Goal: Task Accomplishment & Management: Use online tool/utility

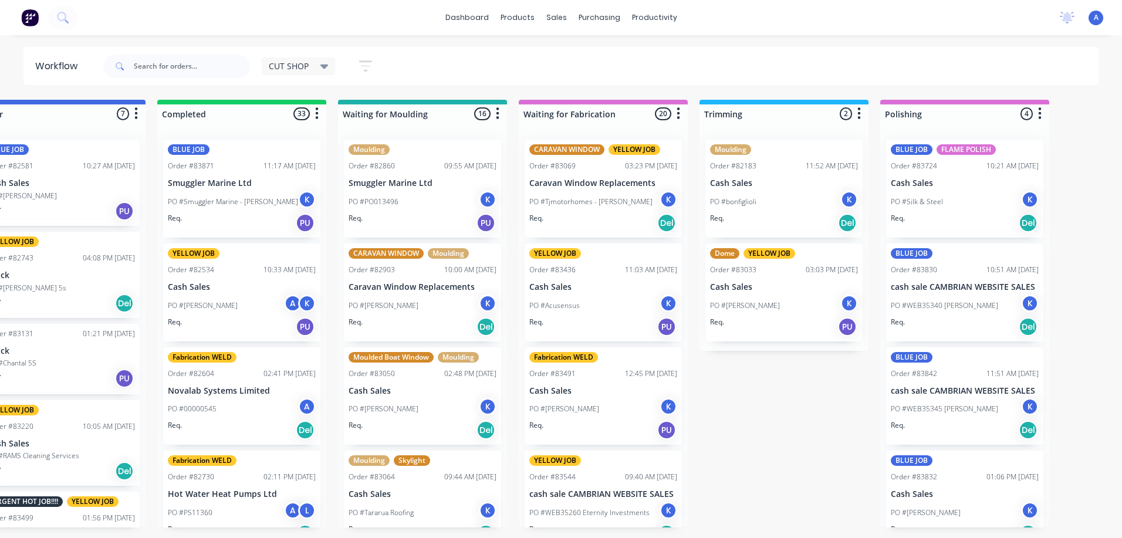
scroll to position [22, 0]
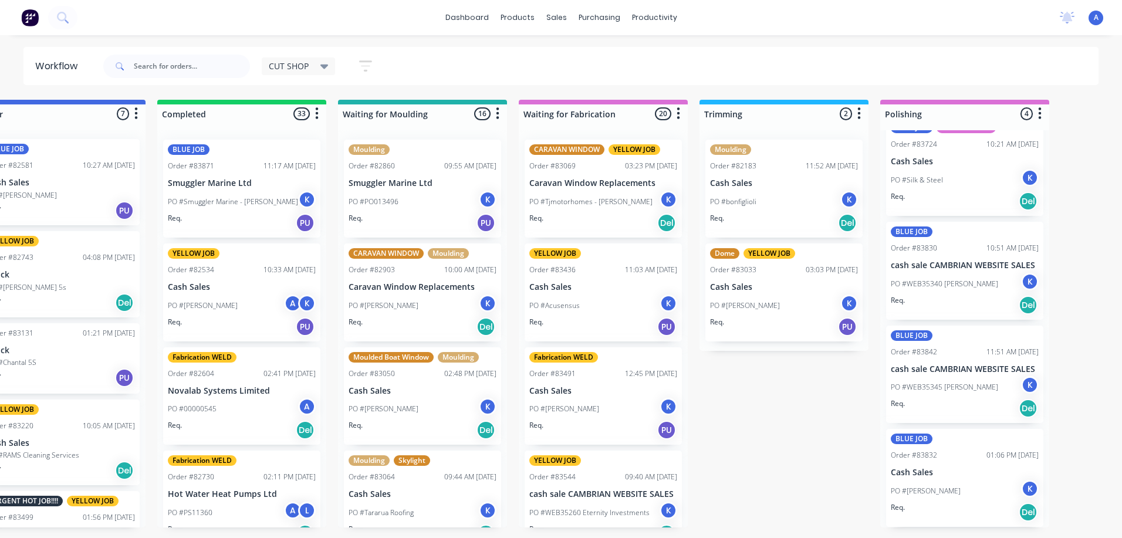
click at [334, 69] on div "CUT SHOP" at bounding box center [299, 66] width 74 height 18
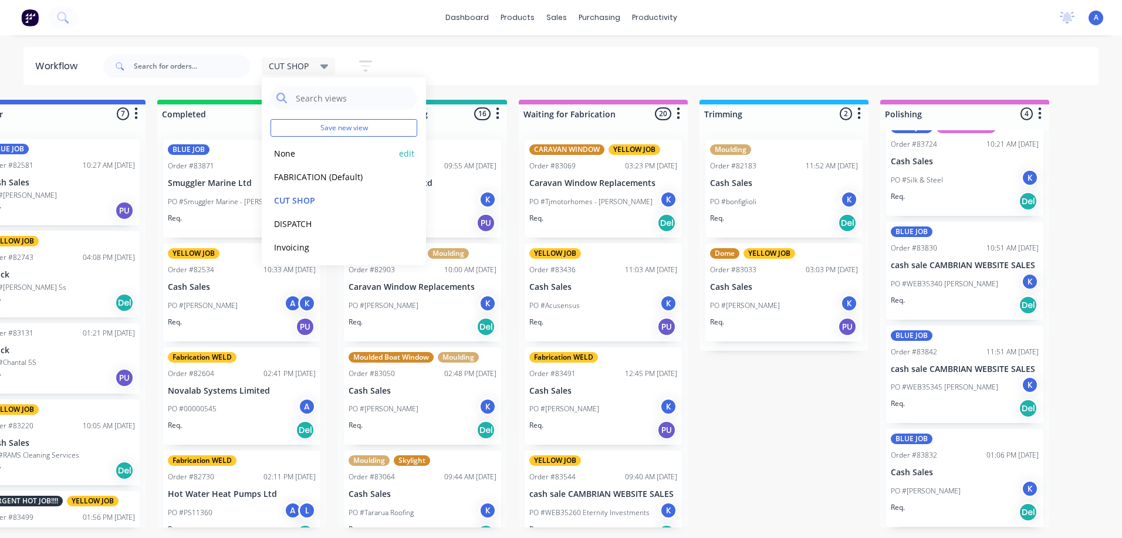
click at [333, 158] on button "None" at bounding box center [332, 153] width 125 height 13
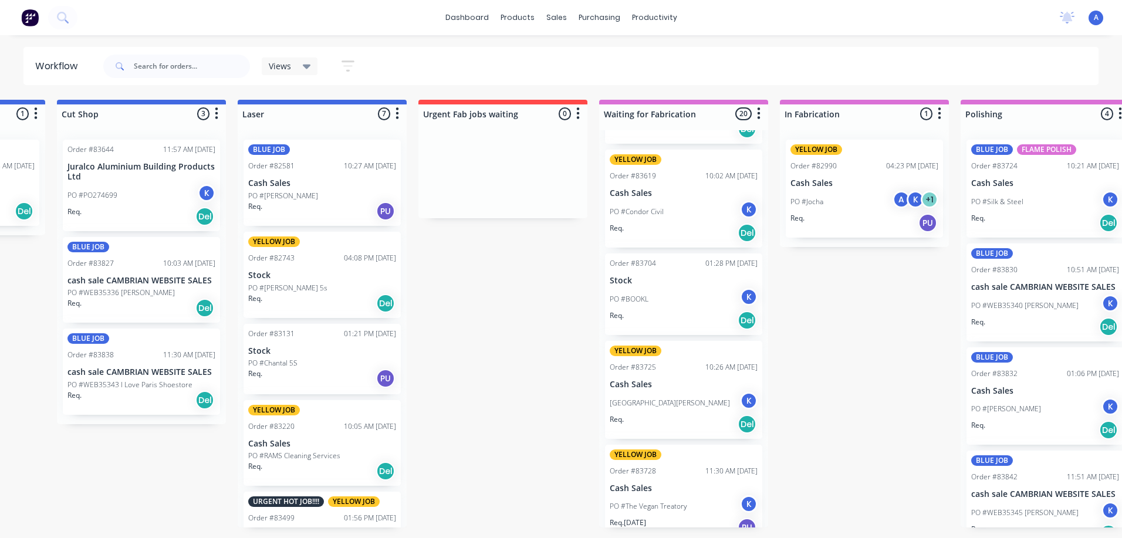
scroll to position [406, 0]
click at [744, 504] on div "K" at bounding box center [749, 503] width 18 height 18
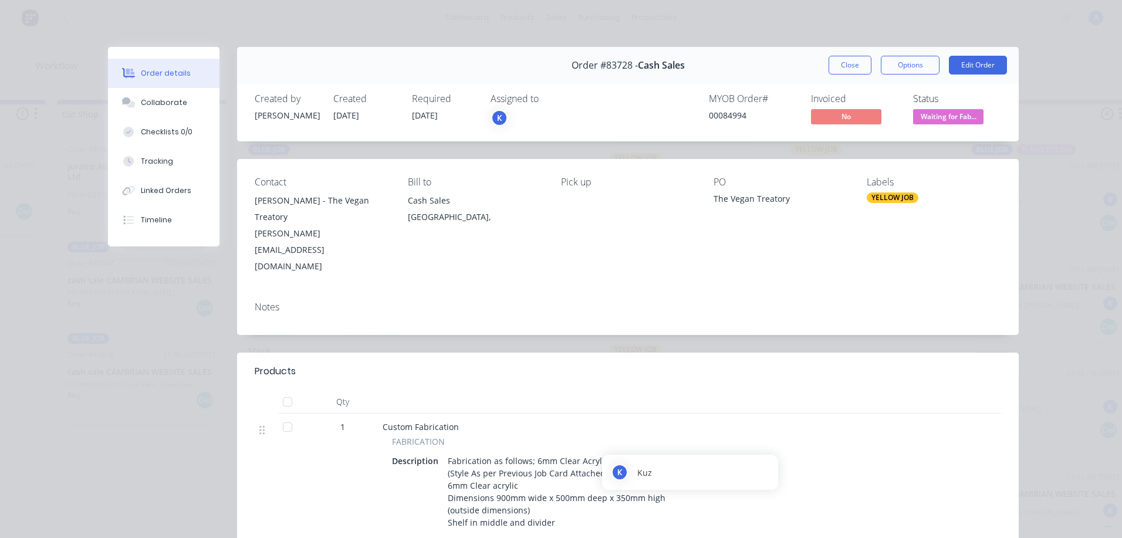
click at [494, 118] on div "K" at bounding box center [499, 118] width 18 height 18
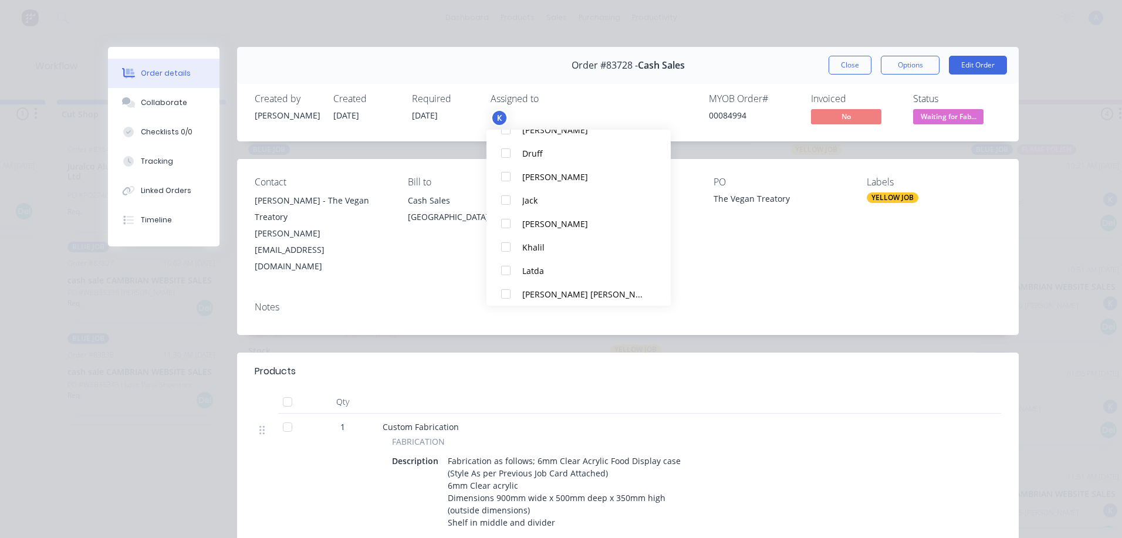
scroll to position [134, 0]
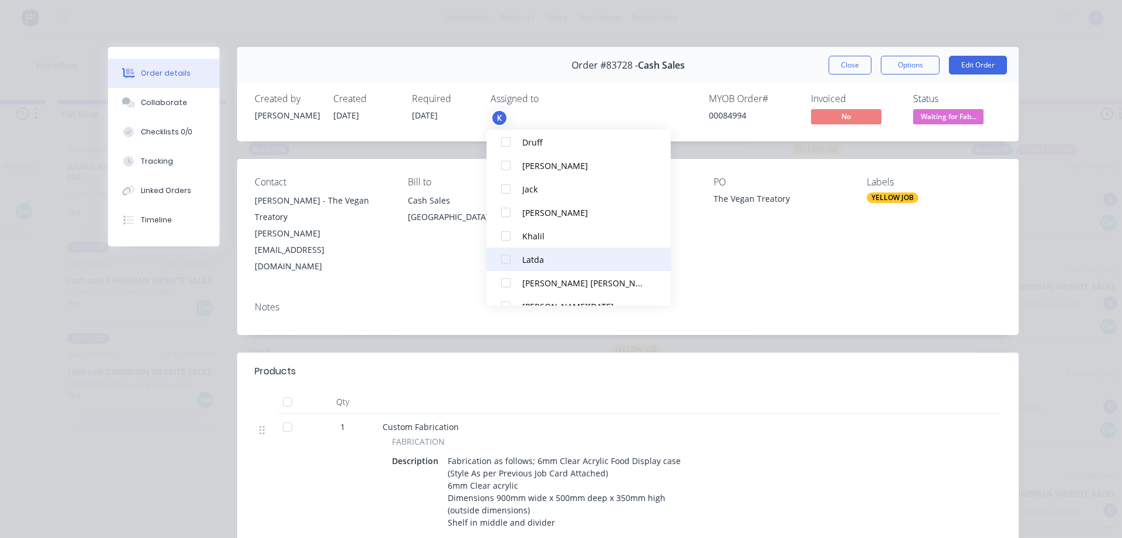
click at [510, 259] on div at bounding box center [505, 259] width 23 height 23
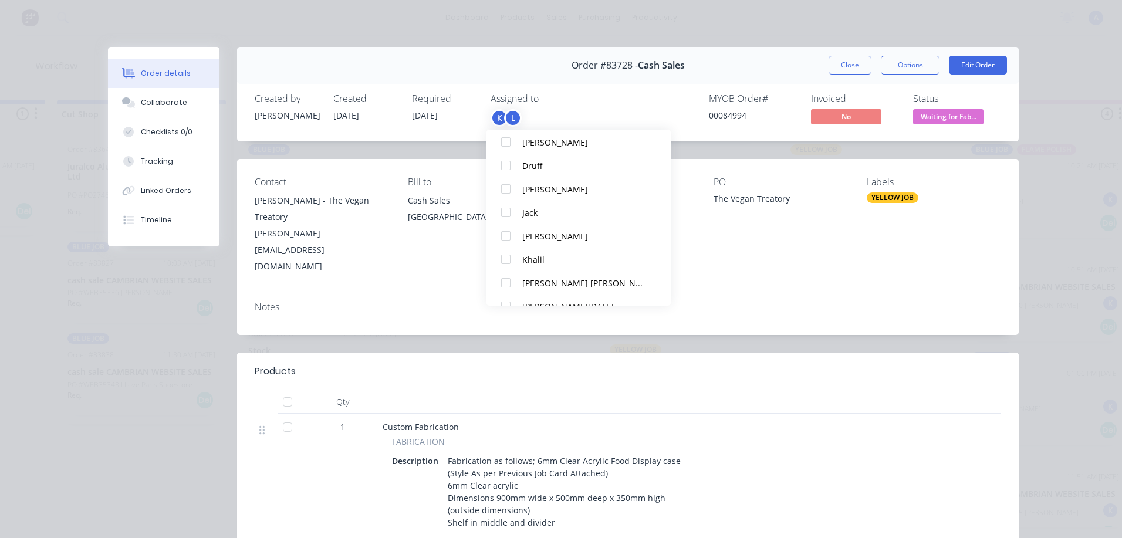
scroll to position [0, 0]
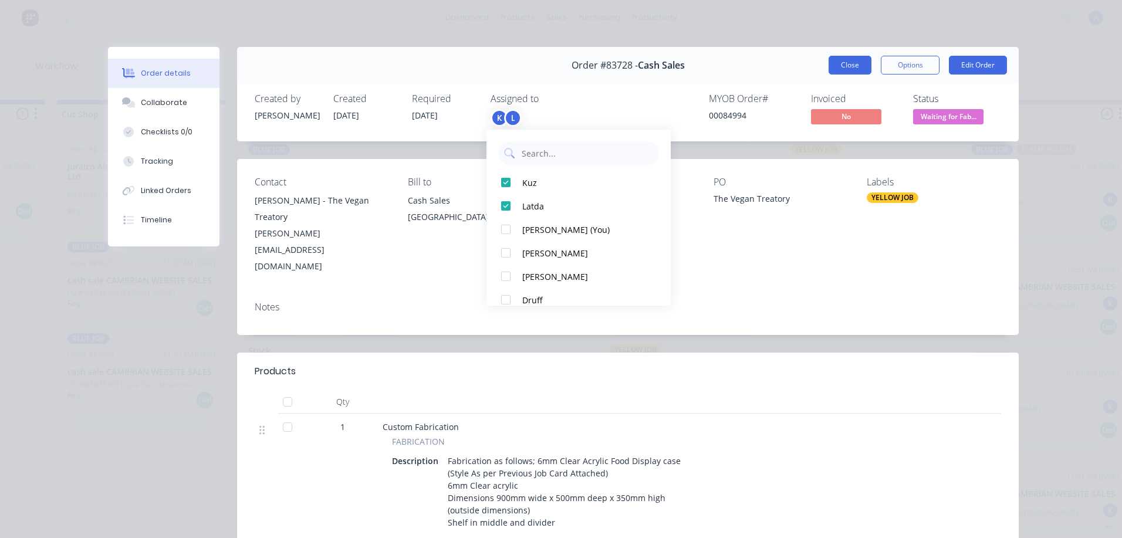
click at [843, 66] on button "Close" at bounding box center [849, 65] width 43 height 19
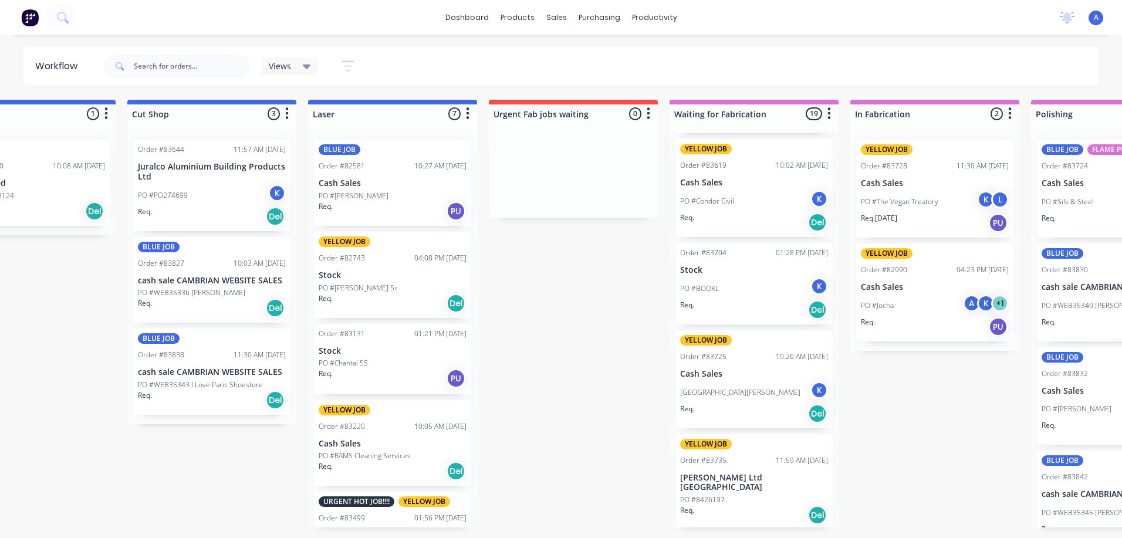
scroll to position [0, 621]
click at [223, 299] on div "Req. Del" at bounding box center [211, 308] width 148 height 20
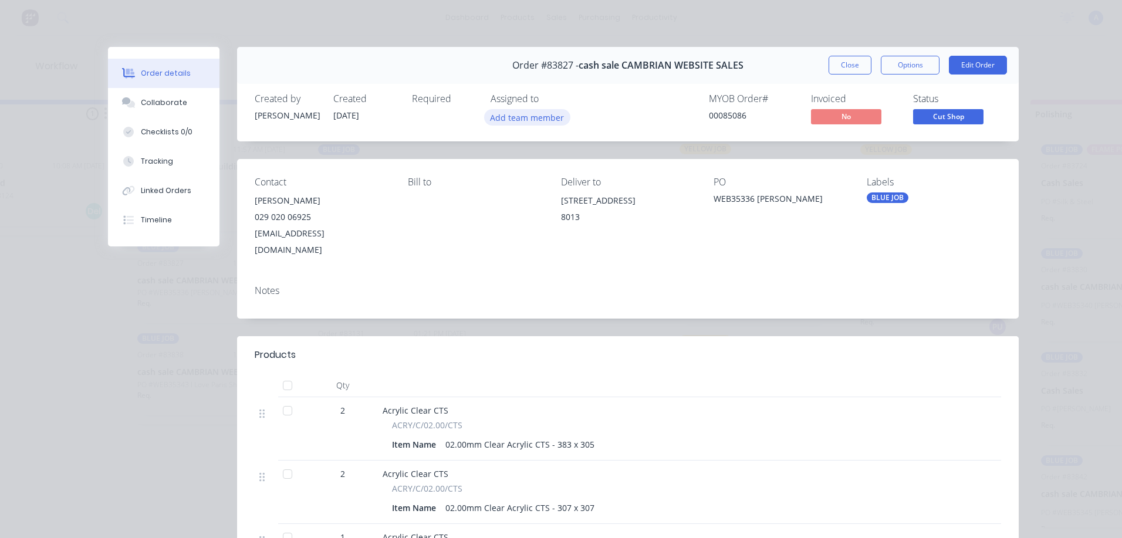
click at [554, 125] on button "Add team member" at bounding box center [527, 117] width 86 height 16
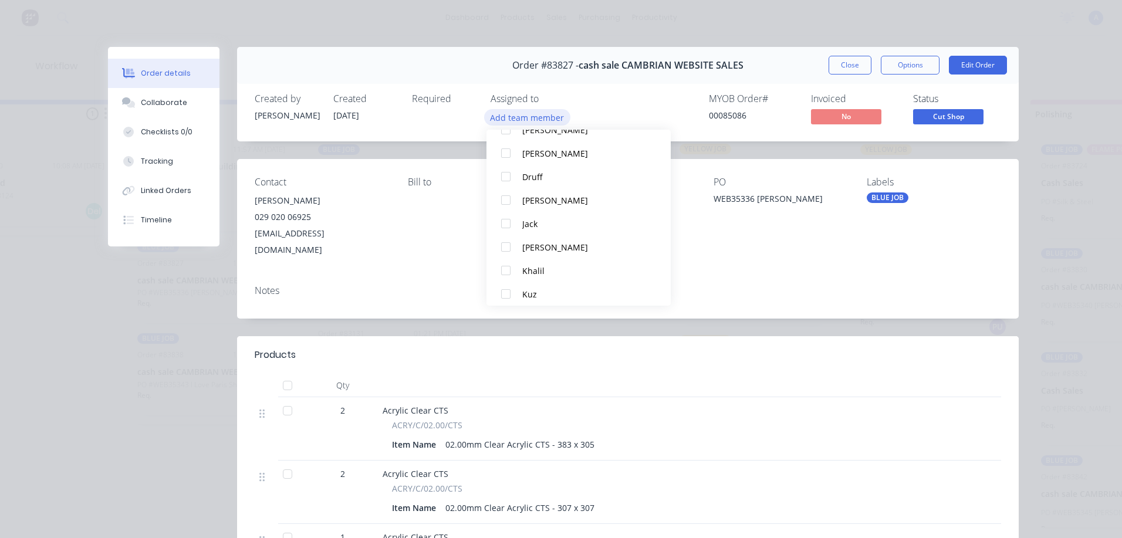
scroll to position [77, 0]
click at [548, 276] on button "Khalil" at bounding box center [578, 269] width 184 height 23
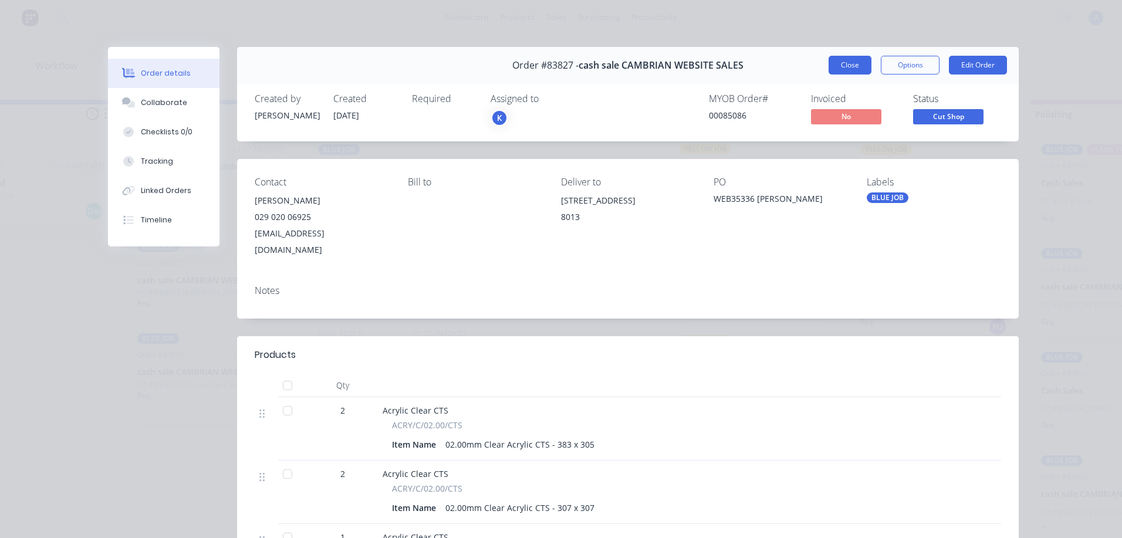
click at [847, 61] on button "Close" at bounding box center [849, 65] width 43 height 19
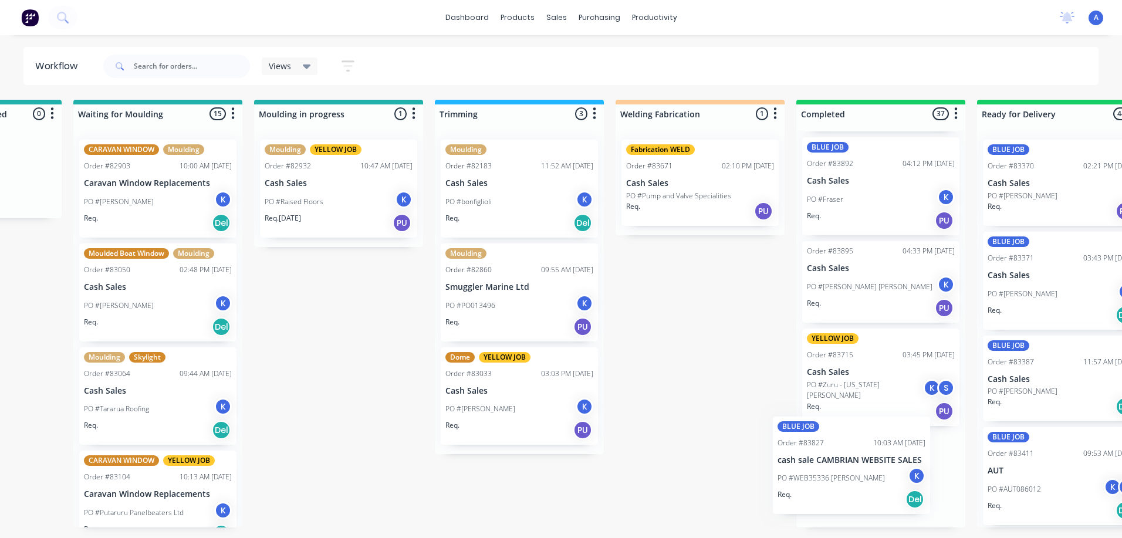
scroll to position [0, 1944]
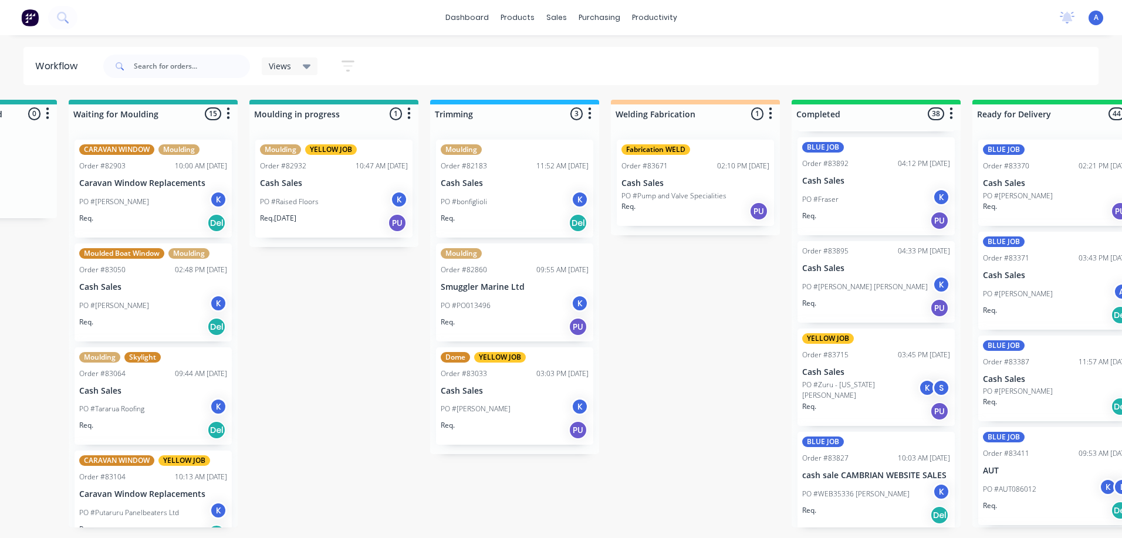
click at [296, 67] on div "Views" at bounding box center [290, 66] width 42 height 11
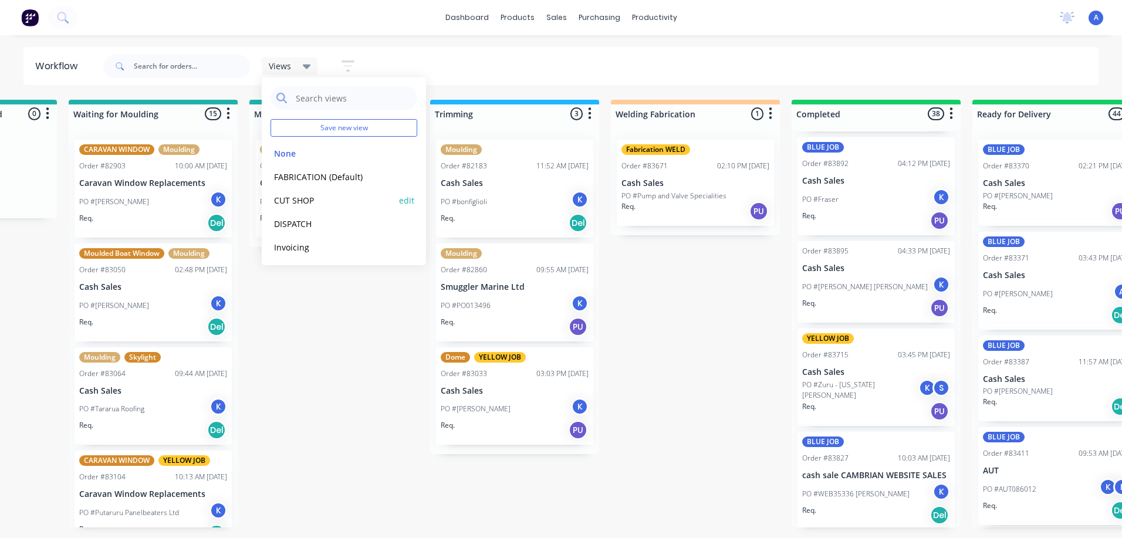
click at [316, 196] on button "CUT SHOP" at bounding box center [332, 200] width 125 height 13
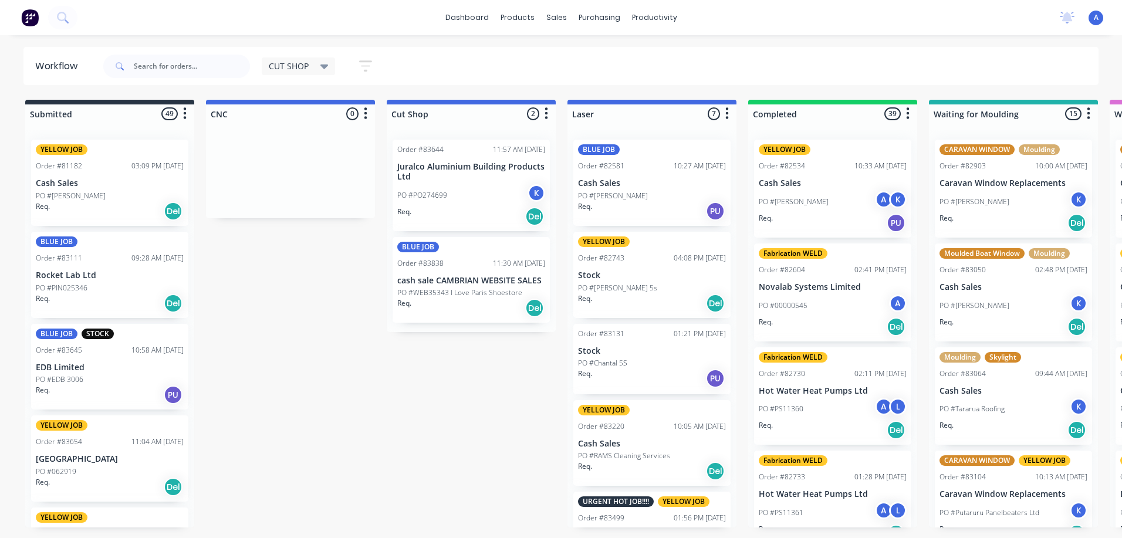
click at [477, 294] on p "PO #WEB35343 I Love Paris Shoestore" at bounding box center [459, 292] width 125 height 11
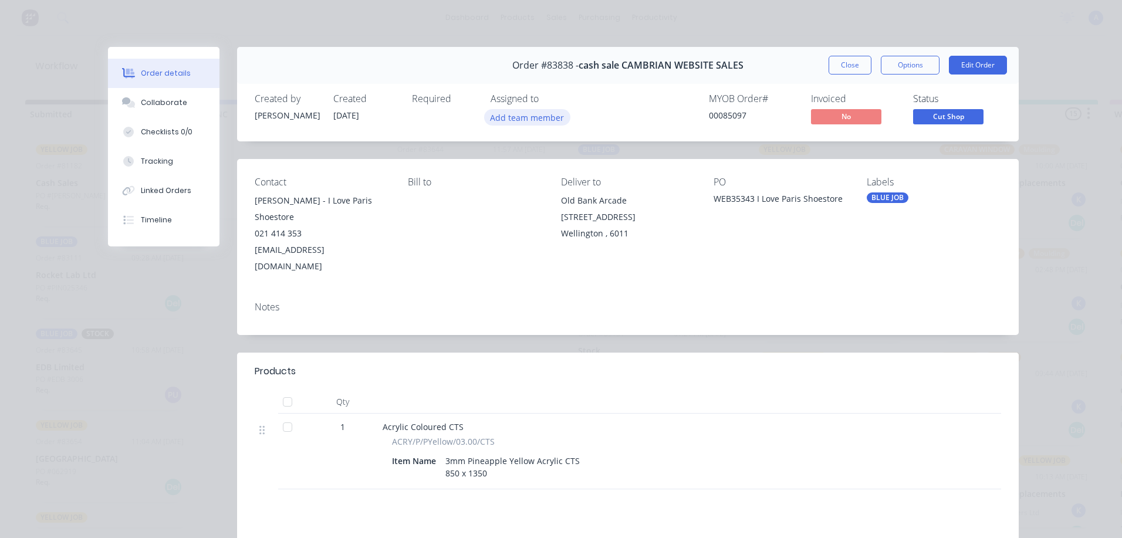
click at [537, 122] on button "Add team member" at bounding box center [527, 117] width 86 height 16
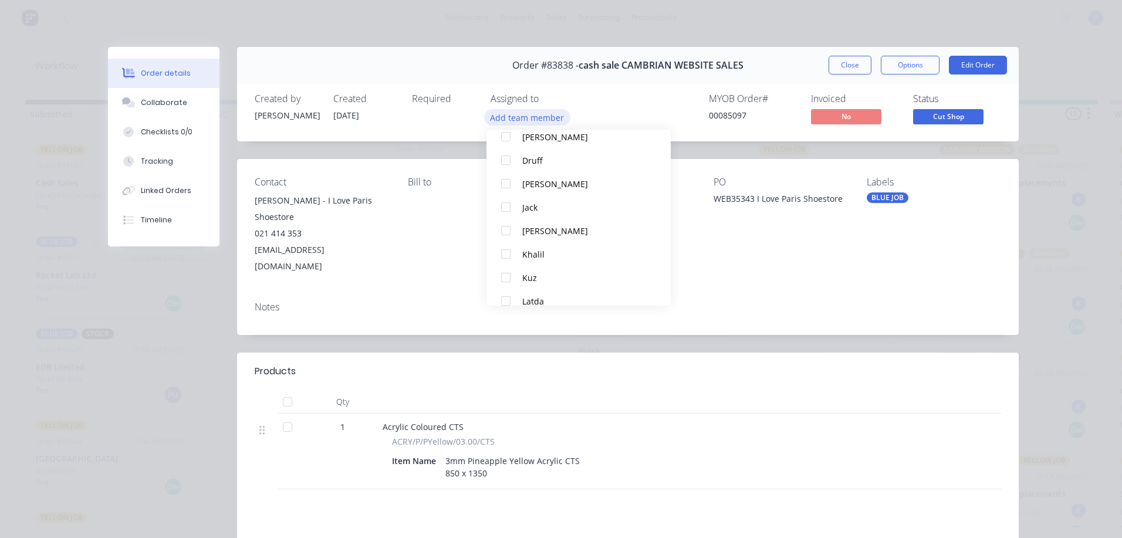
scroll to position [101, 0]
click at [551, 247] on div "Khalil" at bounding box center [584, 246] width 124 height 12
click at [846, 66] on button "Close" at bounding box center [849, 65] width 43 height 19
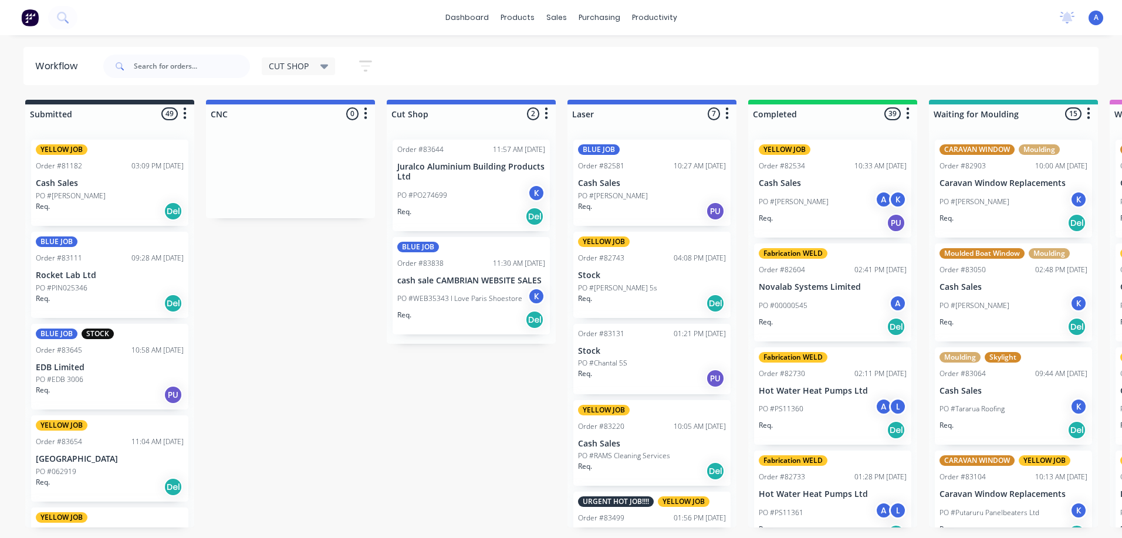
click at [475, 314] on div "Req. Del" at bounding box center [471, 320] width 148 height 20
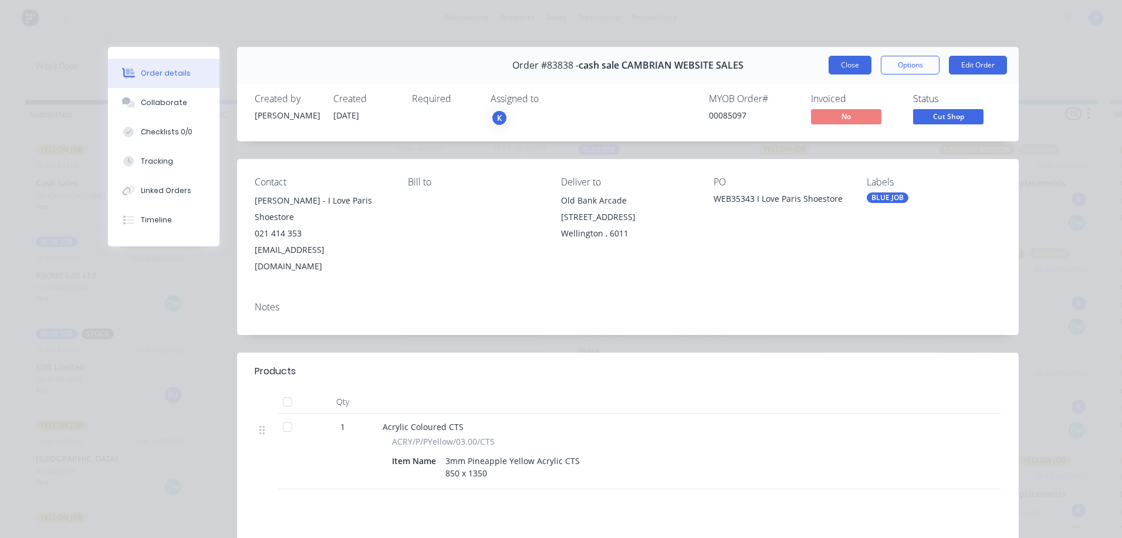
click at [844, 69] on button "Close" at bounding box center [849, 65] width 43 height 19
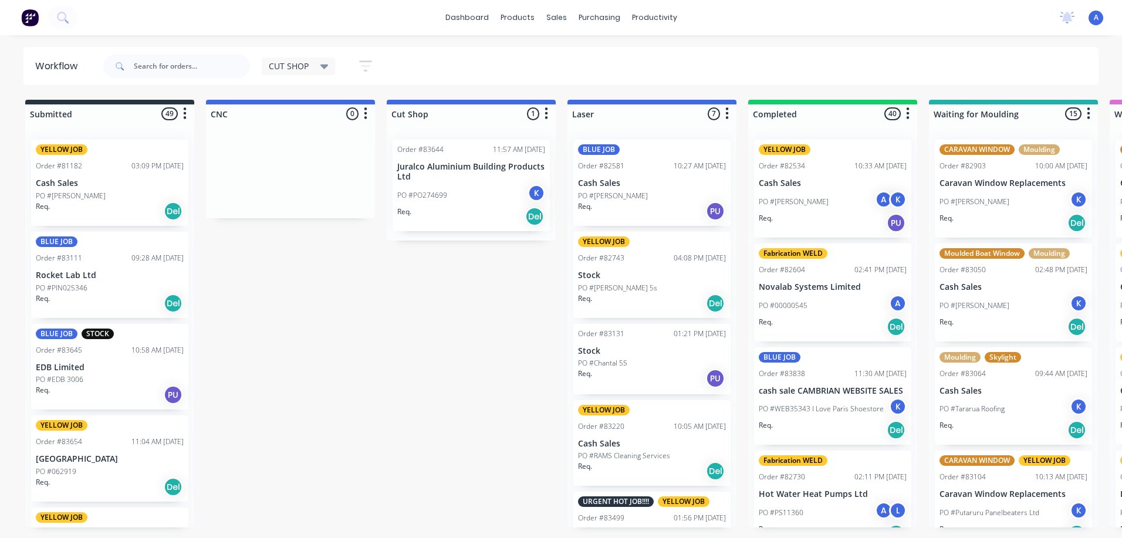
click at [127, 480] on div "Req. Del" at bounding box center [110, 487] width 148 height 20
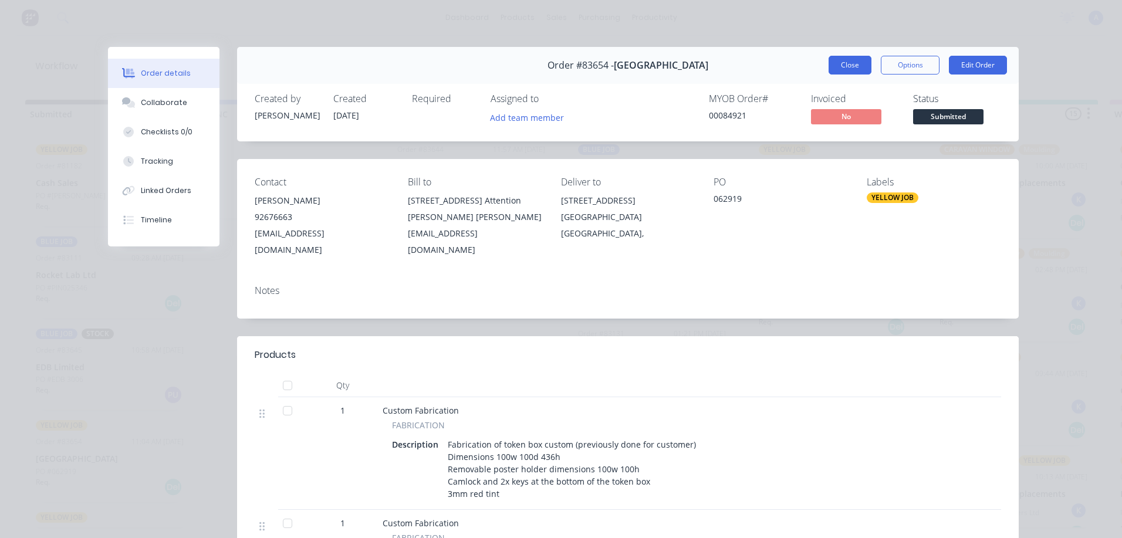
click at [846, 67] on button "Close" at bounding box center [849, 65] width 43 height 19
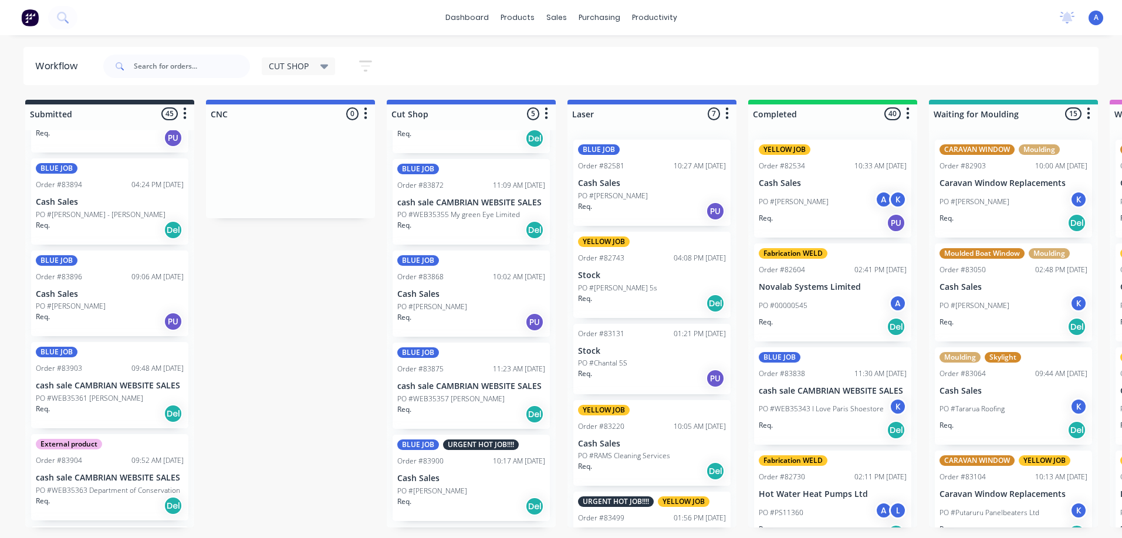
scroll to position [72, 0]
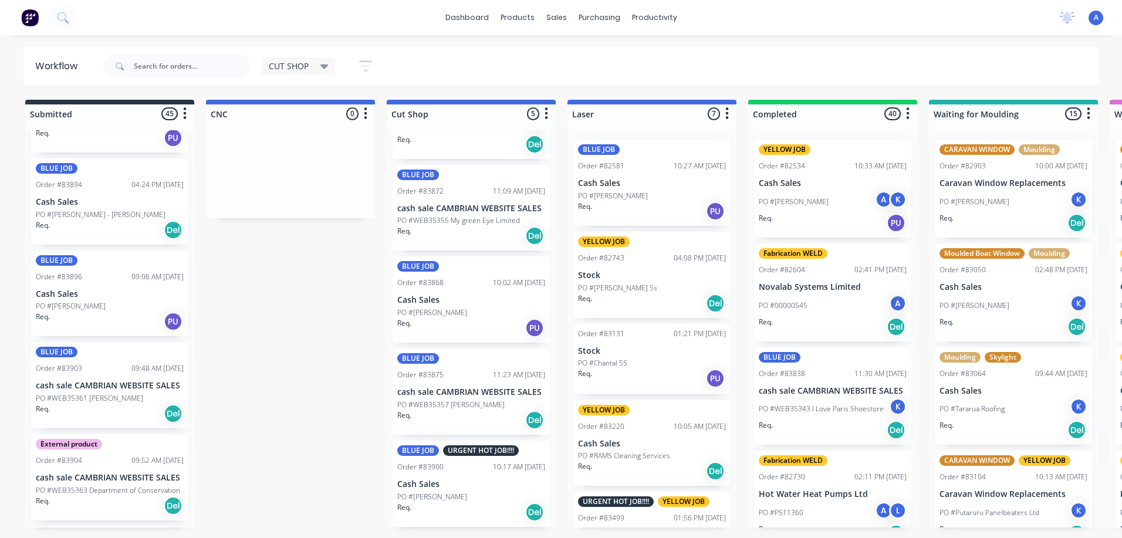
click at [469, 483] on p "Cash Sales" at bounding box center [471, 484] width 148 height 10
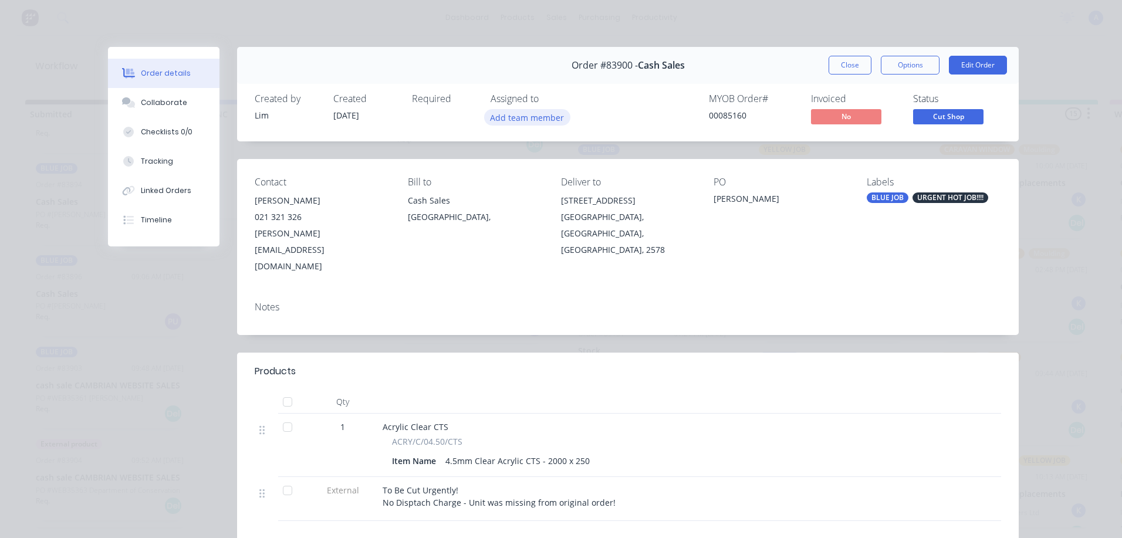
click at [546, 121] on button "Add team member" at bounding box center [527, 117] width 86 height 16
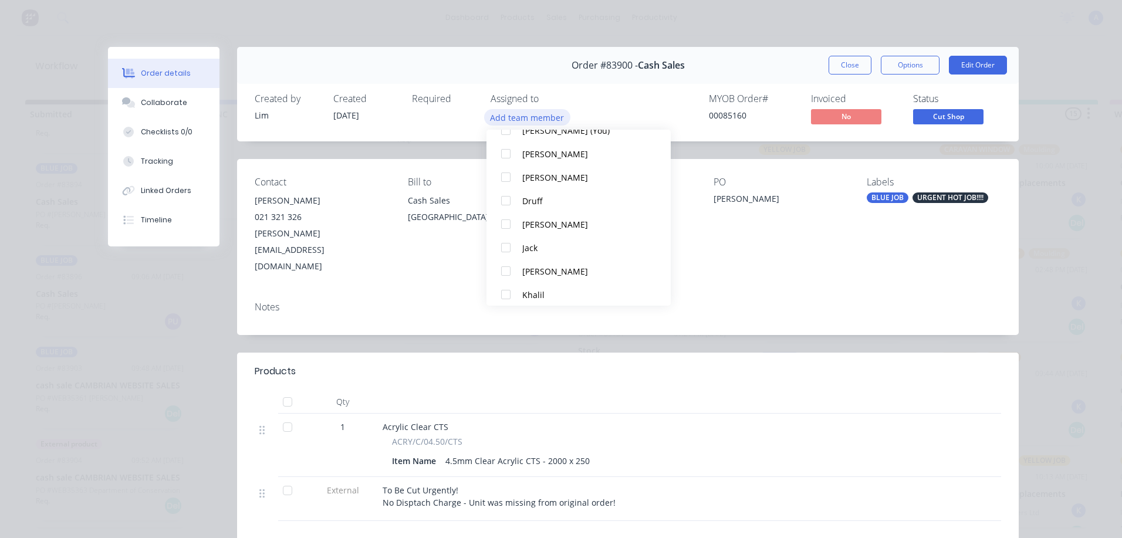
scroll to position [58, 0]
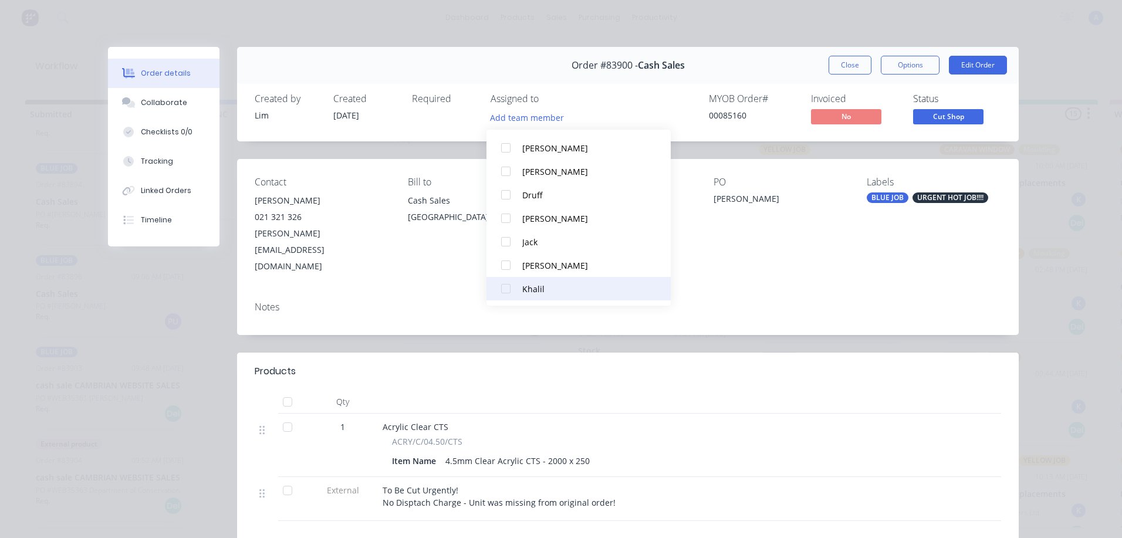
click at [547, 299] on button "Khalil" at bounding box center [578, 288] width 184 height 23
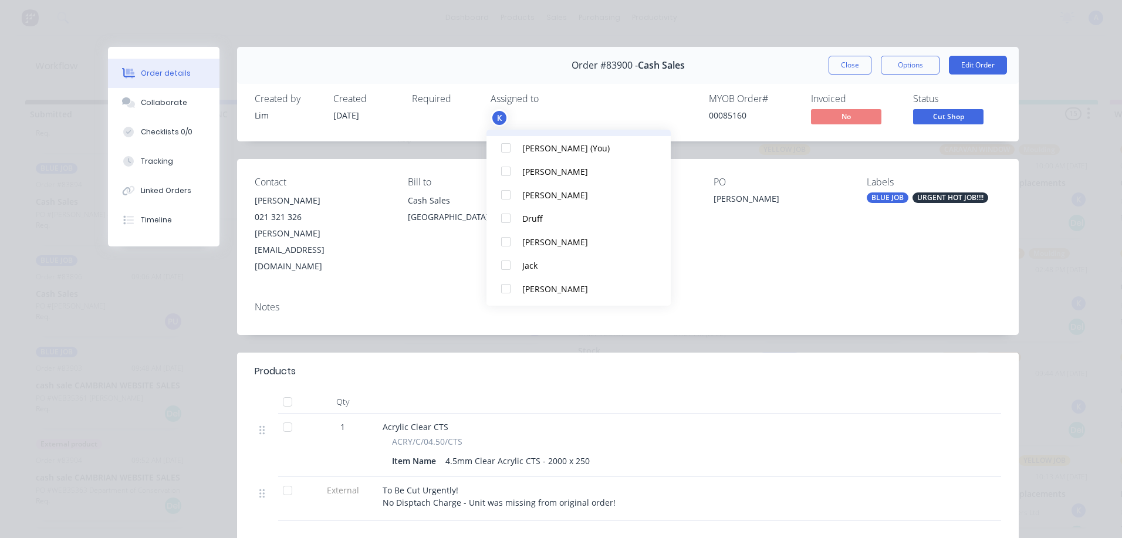
scroll to position [0, 0]
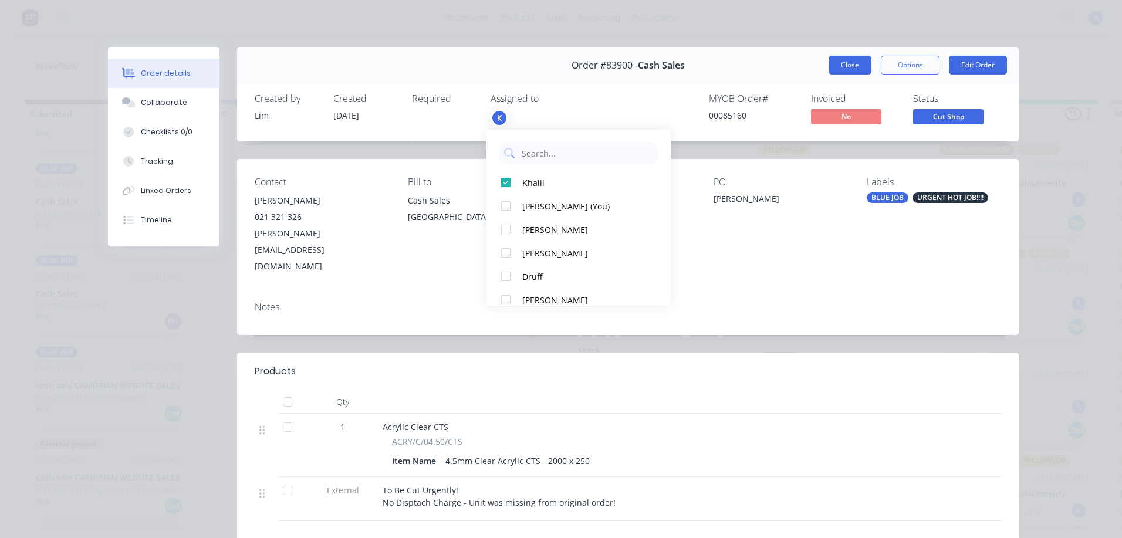
click at [850, 73] on button "Close" at bounding box center [849, 65] width 43 height 19
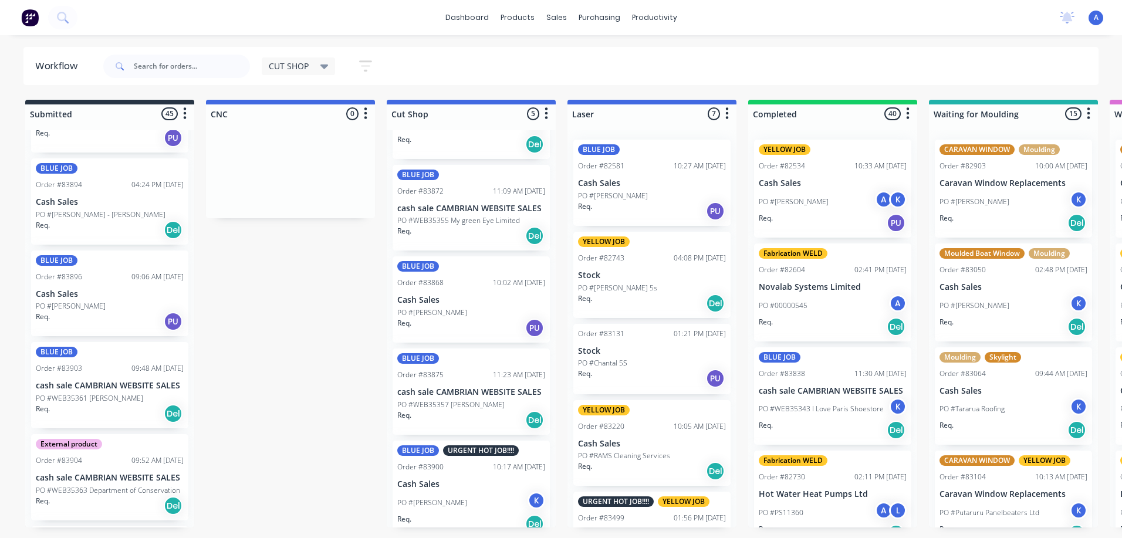
click at [489, 406] on div "PO #WEB35357 [PERSON_NAME]" at bounding box center [471, 404] width 148 height 11
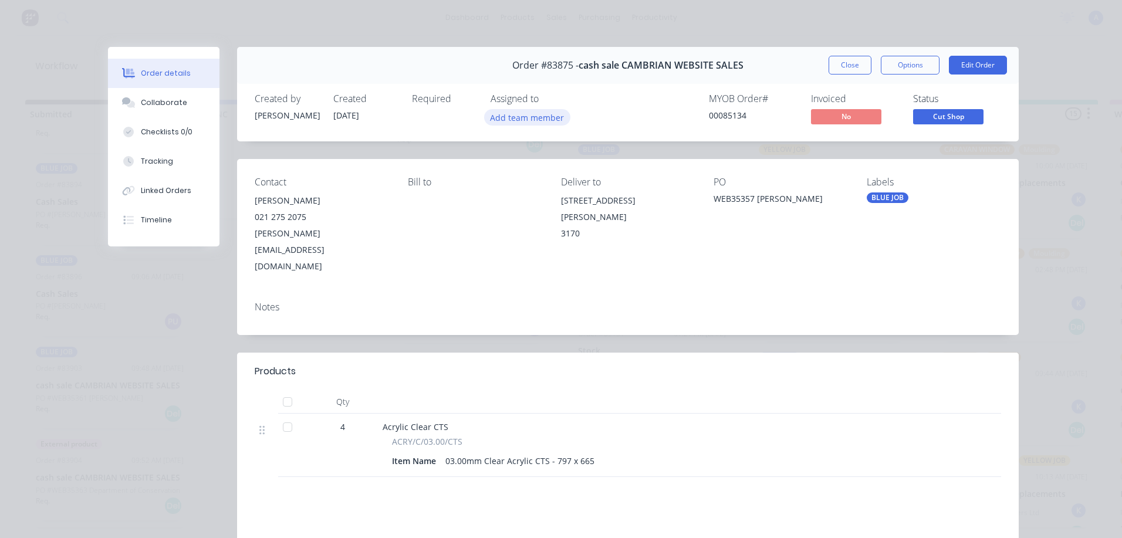
click at [539, 121] on button "Add team member" at bounding box center [527, 117] width 86 height 16
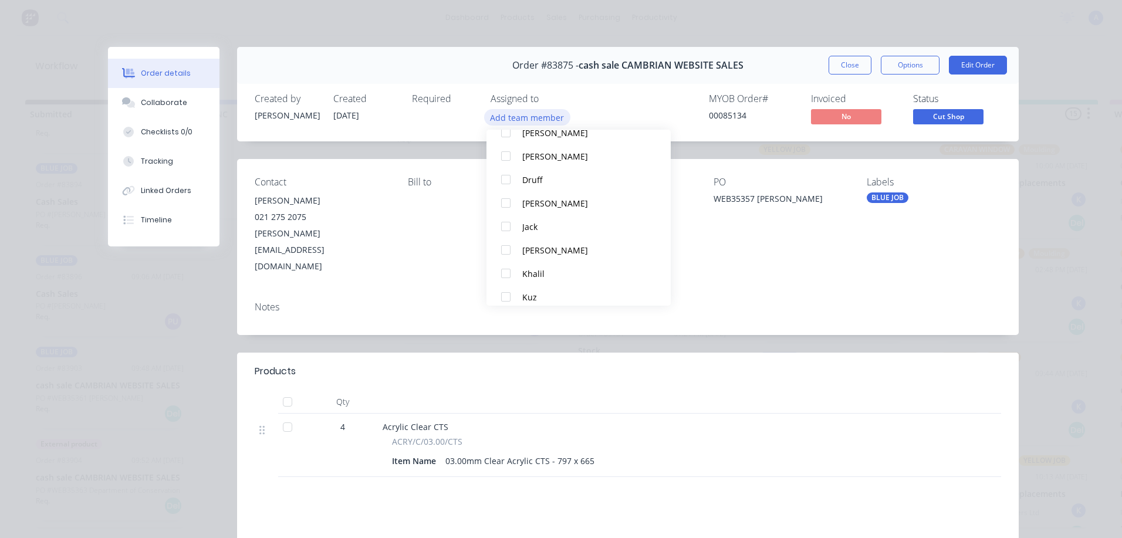
scroll to position [76, 0]
click at [531, 269] on div "Khalil" at bounding box center [584, 271] width 124 height 12
click at [849, 71] on button "Close" at bounding box center [849, 65] width 43 height 19
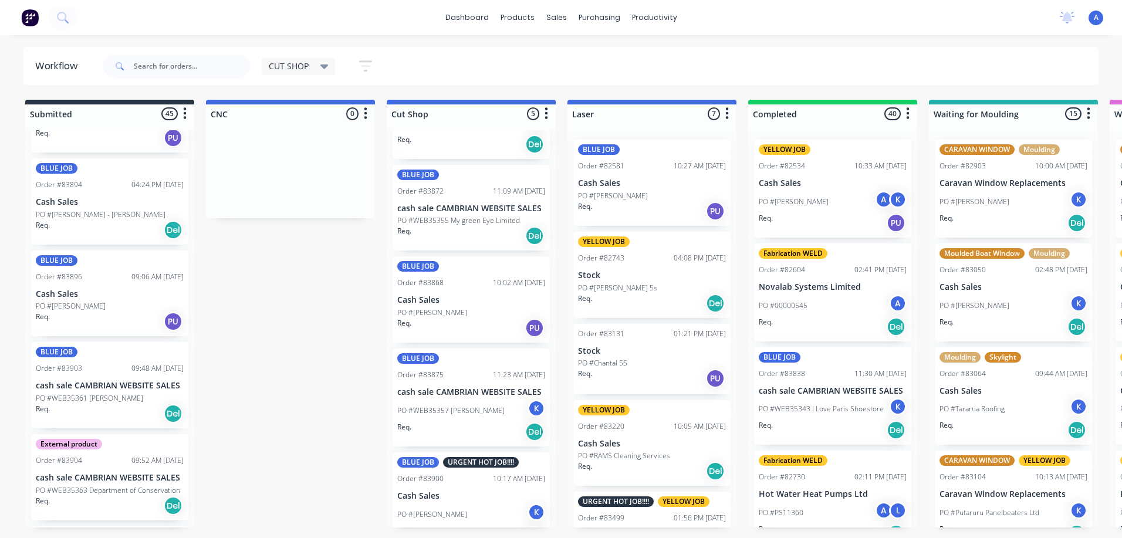
click at [499, 317] on div "PO #[PERSON_NAME]" at bounding box center [471, 312] width 148 height 11
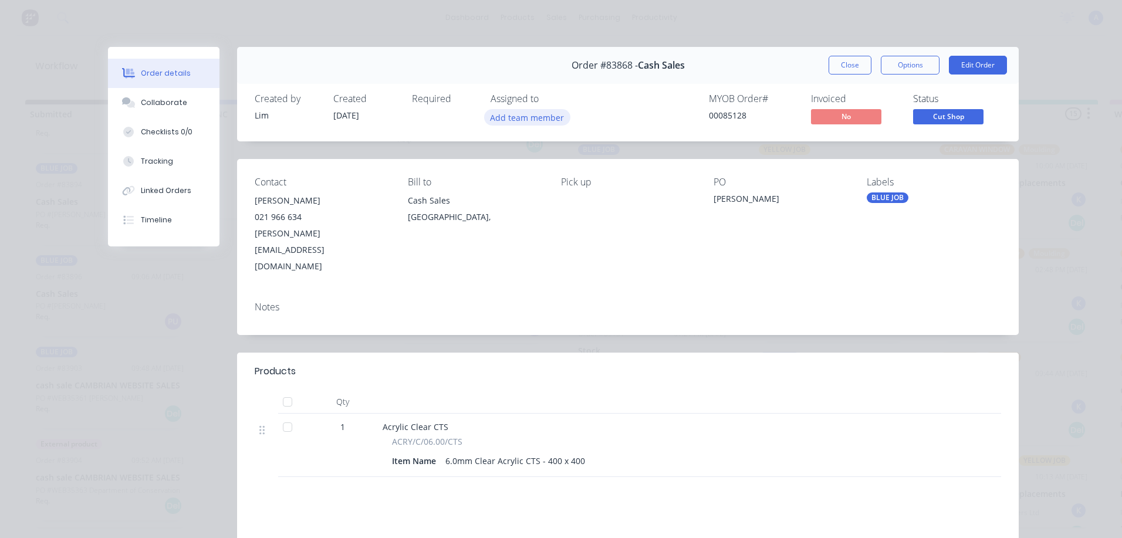
click at [548, 119] on button "Add team member" at bounding box center [527, 117] width 86 height 16
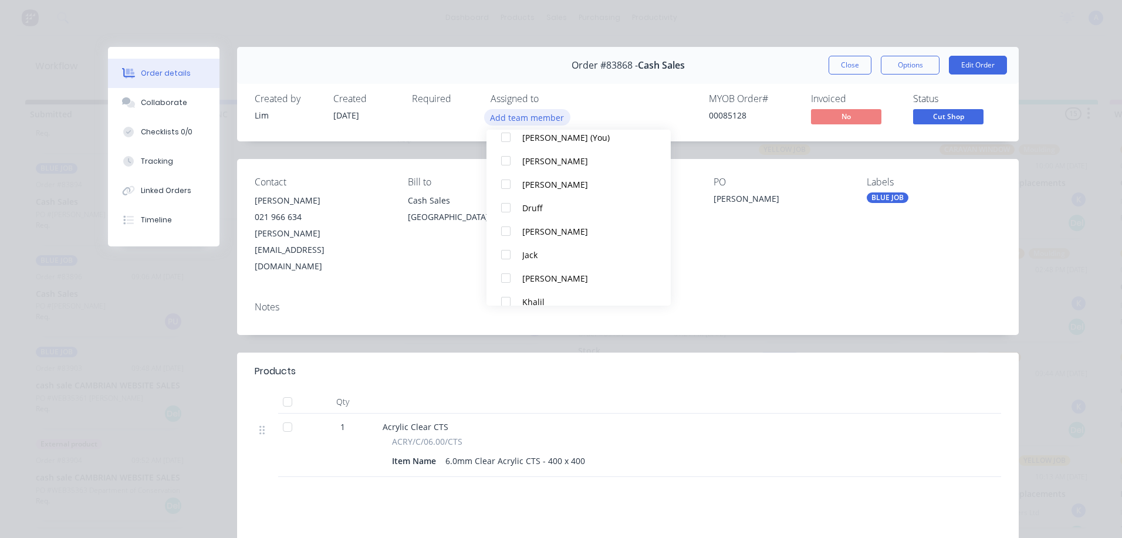
scroll to position [71, 0]
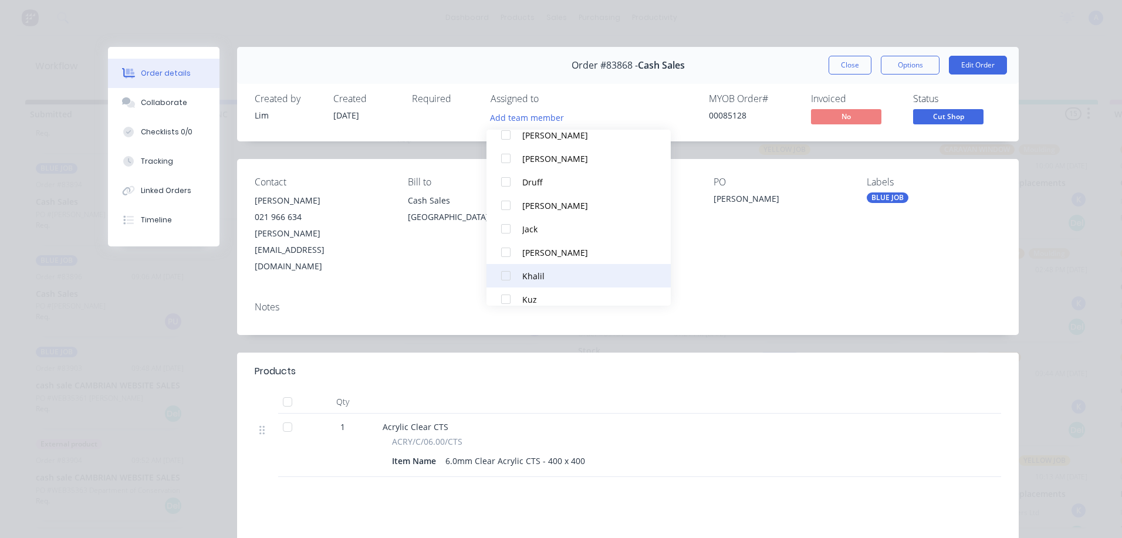
click at [538, 283] on button "Khalil" at bounding box center [578, 275] width 184 height 23
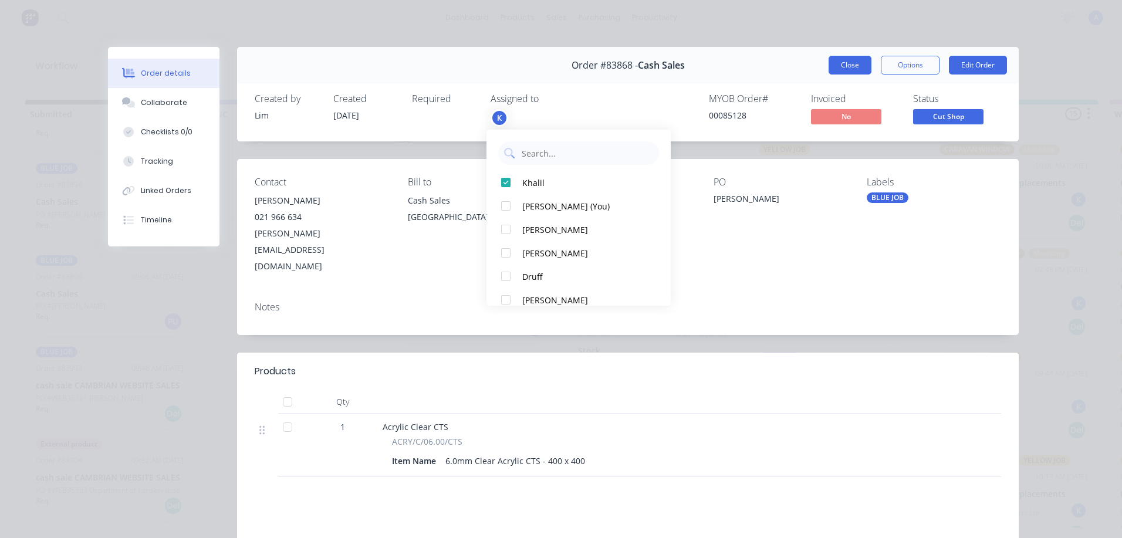
click at [844, 73] on button "Close" at bounding box center [849, 65] width 43 height 19
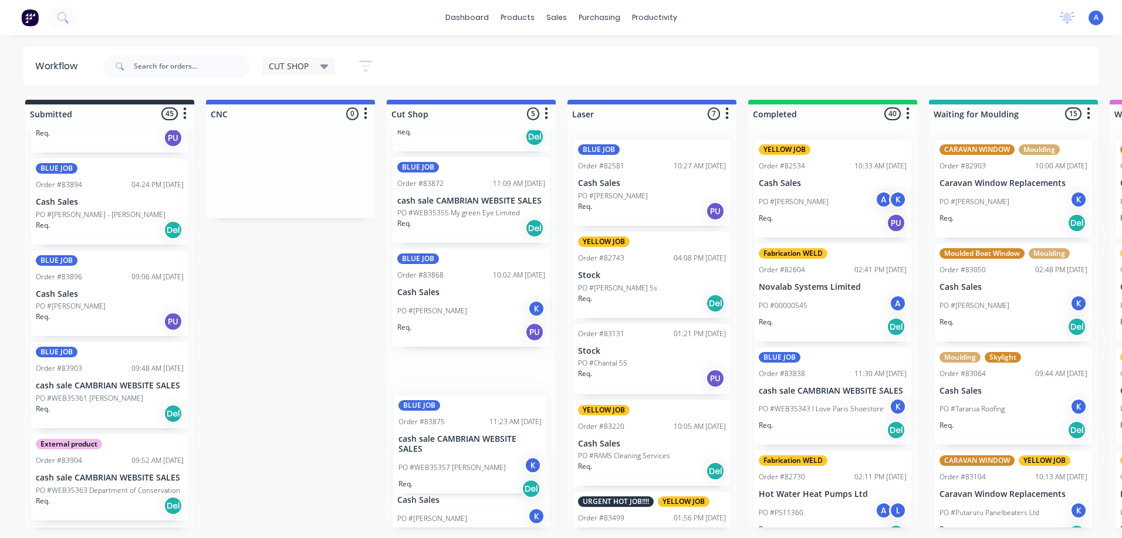
scroll to position [82, 0]
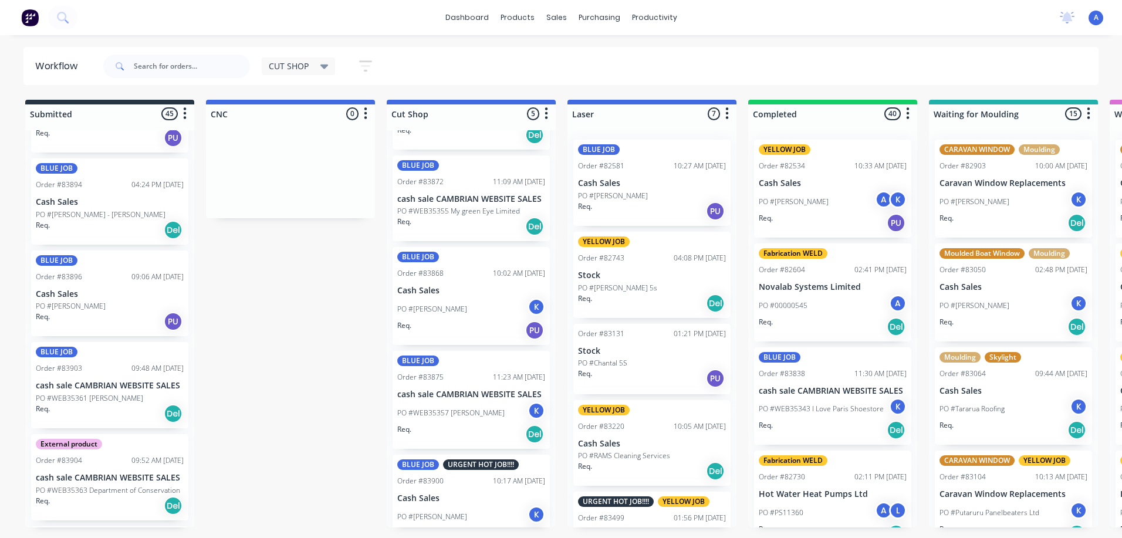
click at [504, 212] on p "PO #WEB35355 My green Eye Limited" at bounding box center [458, 211] width 123 height 11
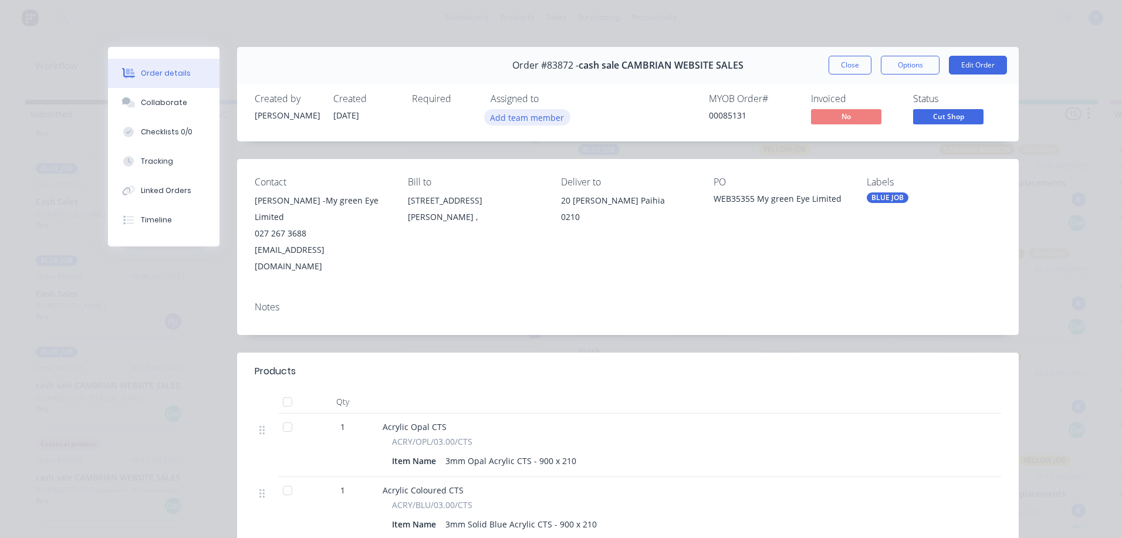
click at [538, 118] on button "Add team member" at bounding box center [527, 117] width 86 height 16
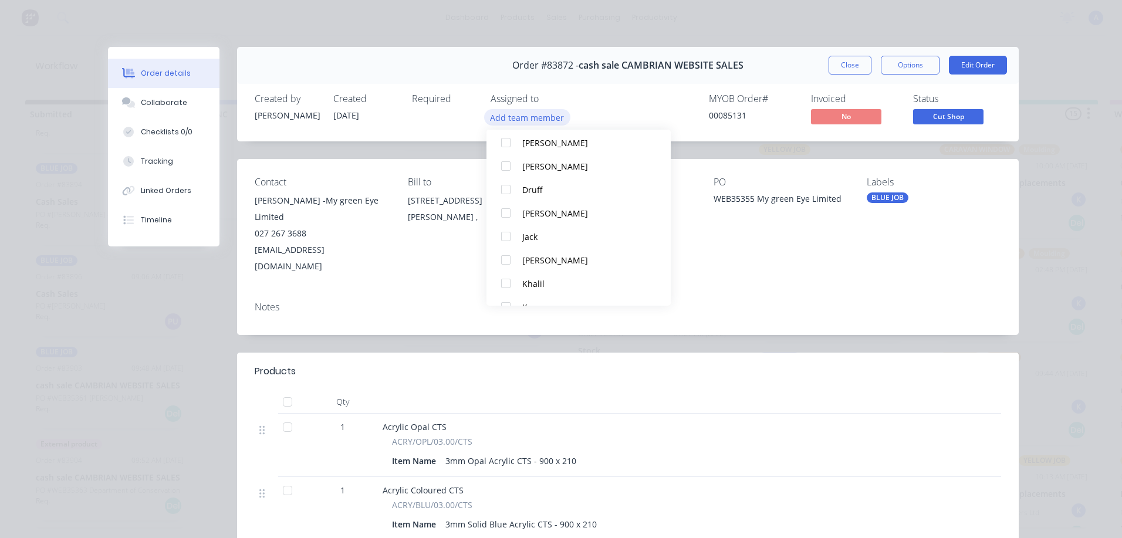
scroll to position [76, 0]
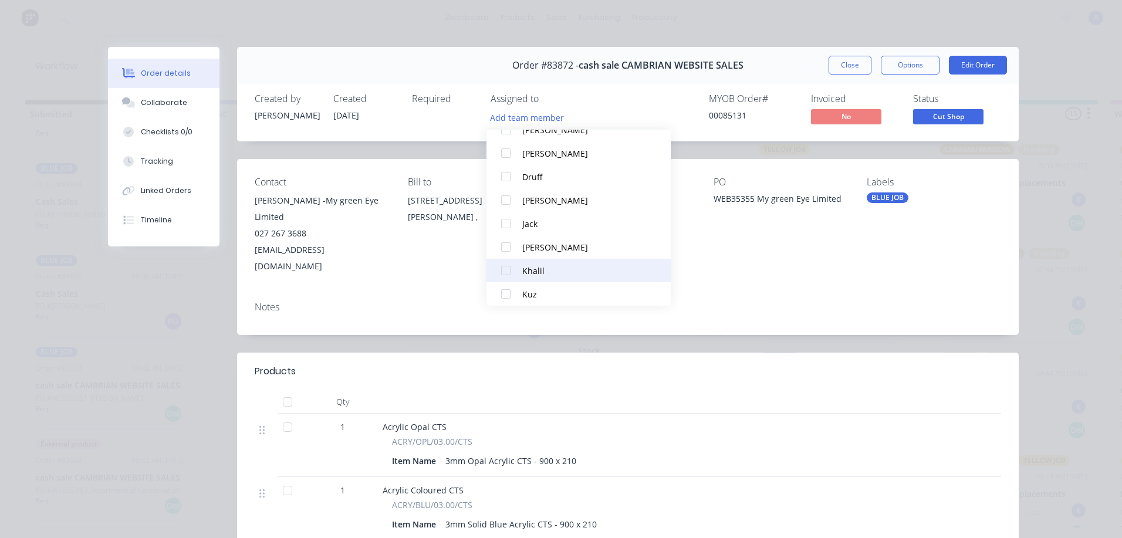
click at [541, 269] on div "Khalil" at bounding box center [584, 271] width 124 height 12
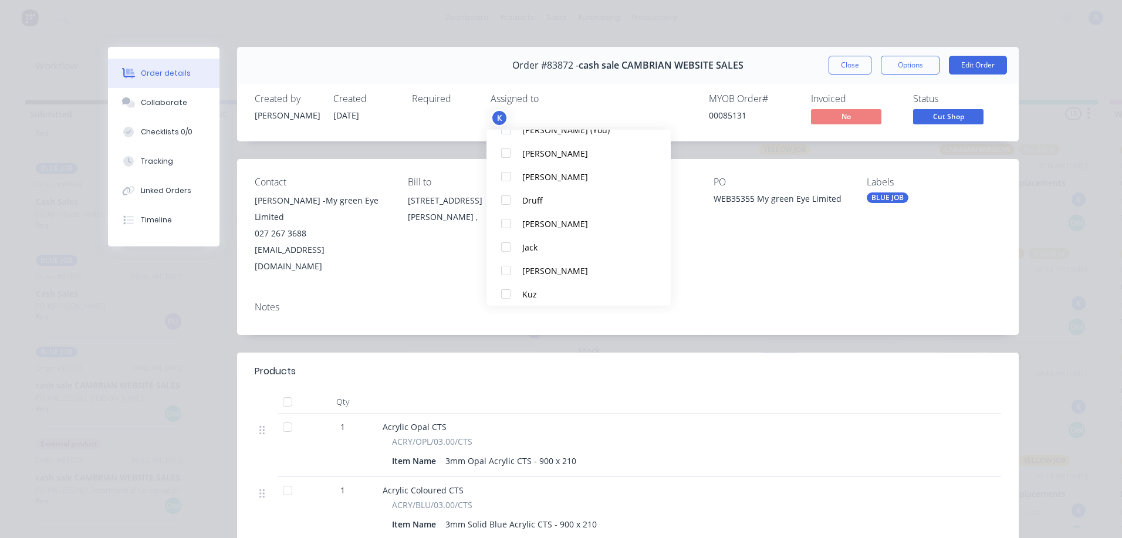
scroll to position [0, 0]
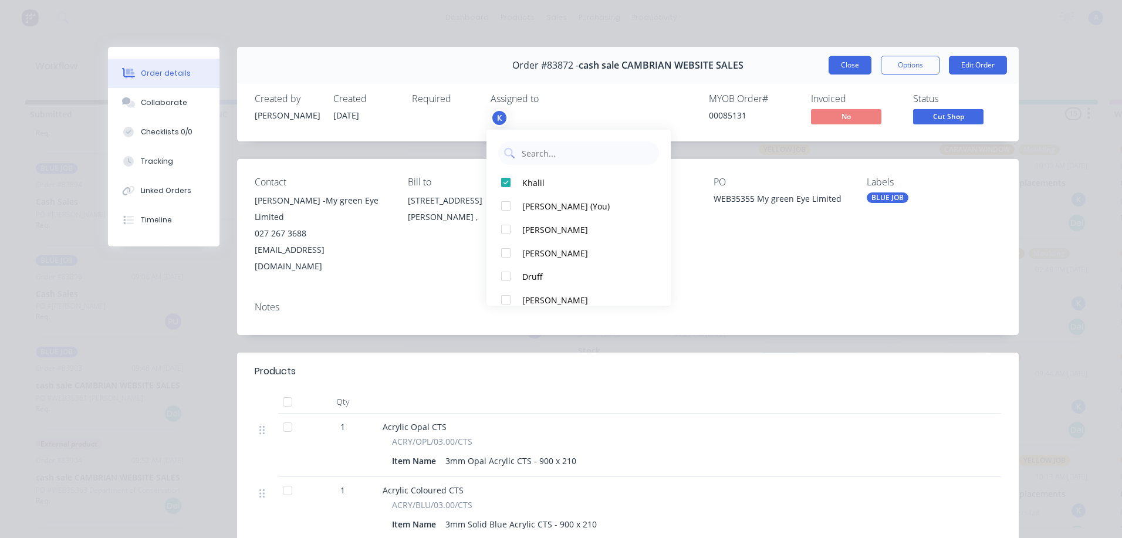
click at [848, 64] on button "Close" at bounding box center [849, 65] width 43 height 19
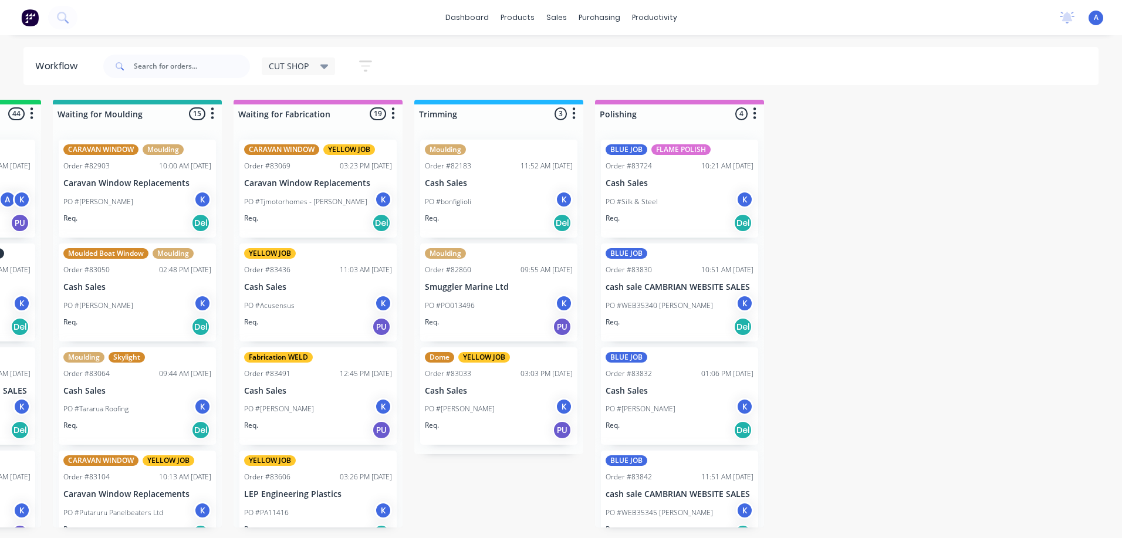
scroll to position [0, 874]
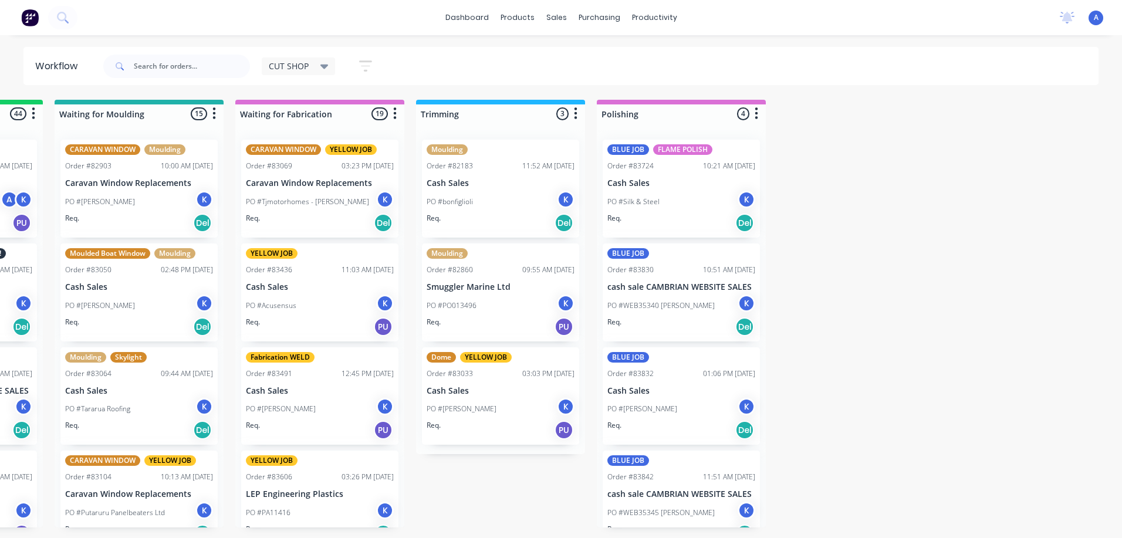
click at [687, 294] on div "PO #WEB35340 [PERSON_NAME]" at bounding box center [681, 305] width 148 height 22
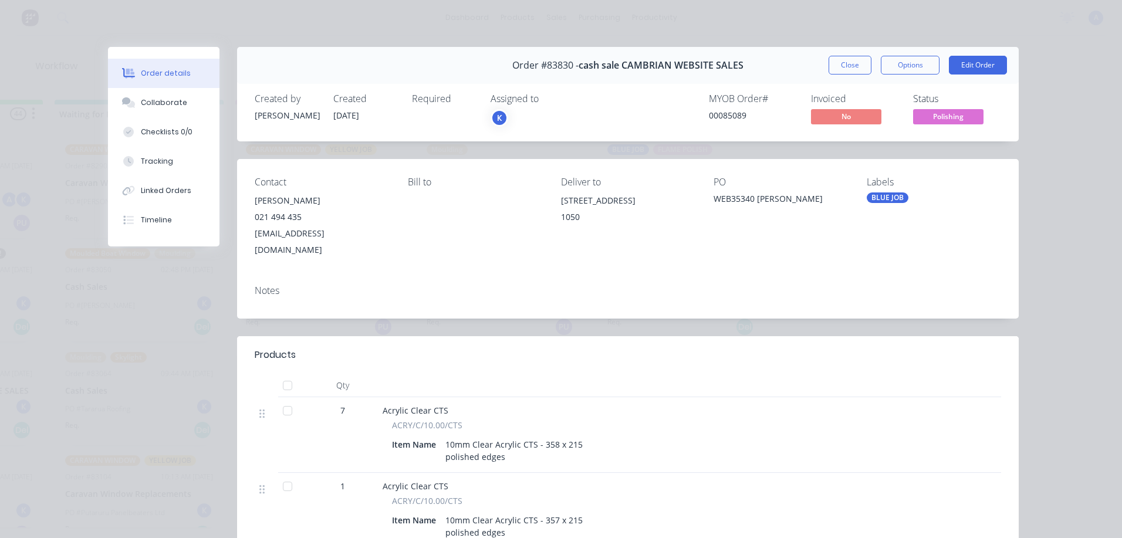
click at [501, 116] on div "K" at bounding box center [499, 118] width 18 height 18
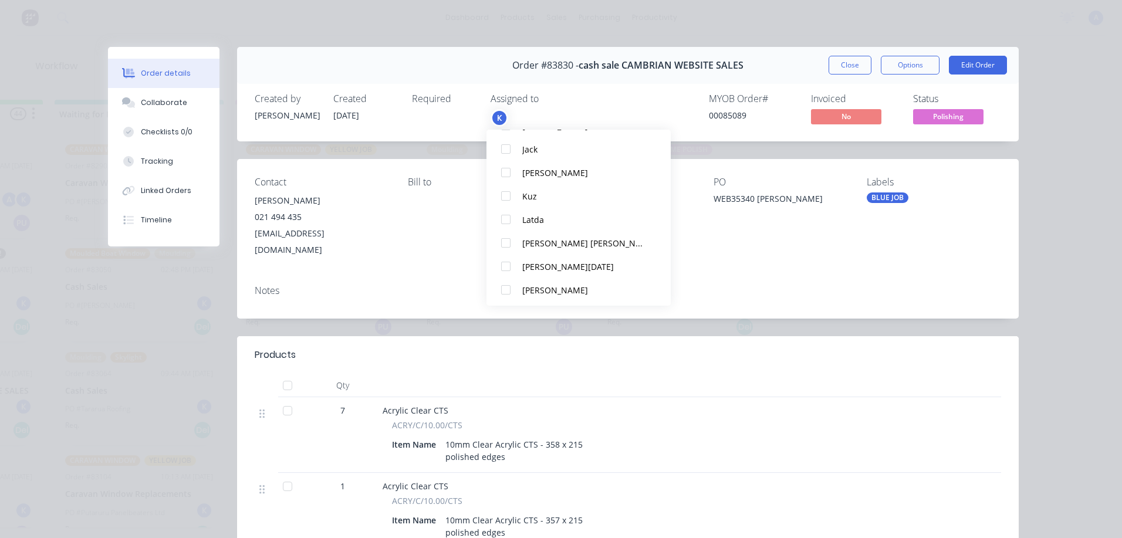
scroll to position [199, 0]
click at [507, 294] on div at bounding box center [505, 287] width 23 height 23
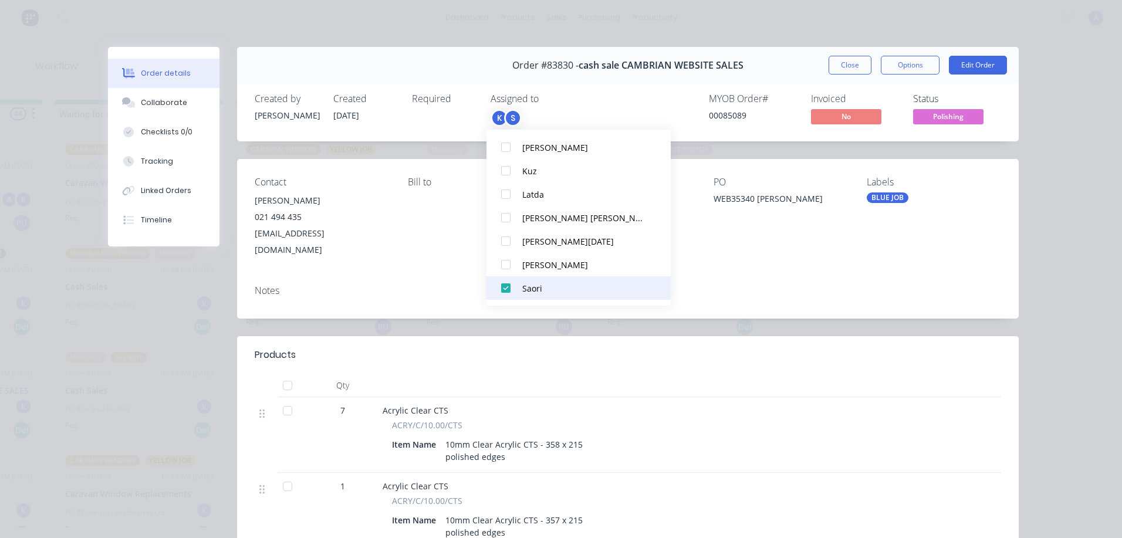
scroll to position [0, 0]
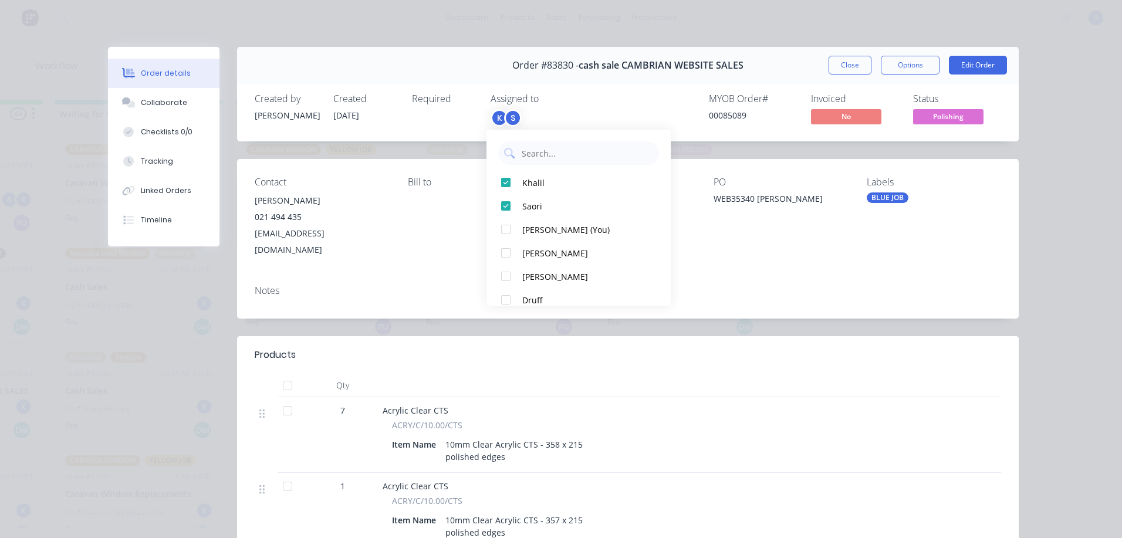
click at [965, 122] on span "Polishing" at bounding box center [948, 116] width 70 height 15
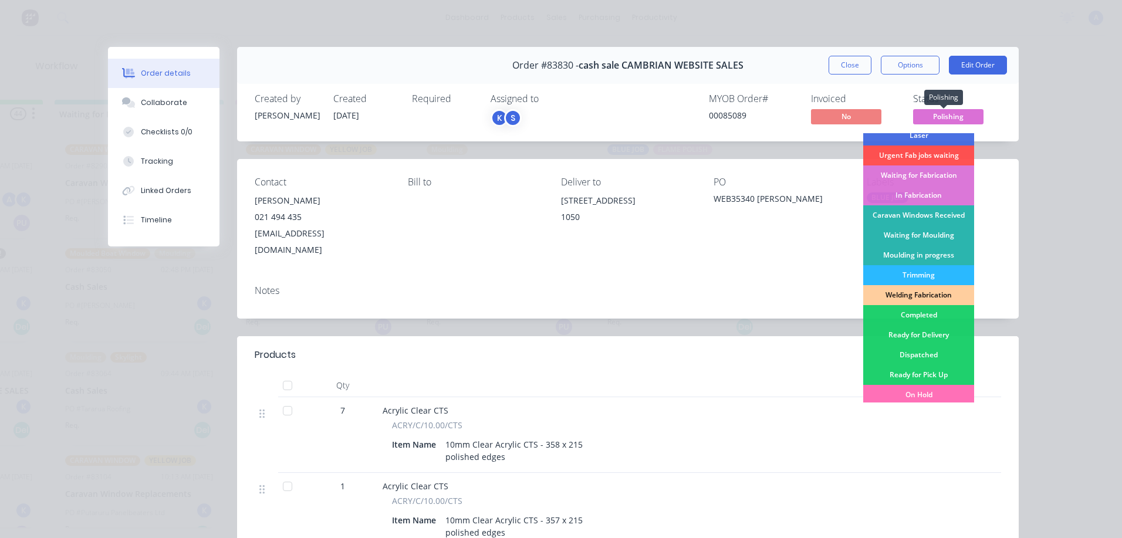
scroll to position [112, 0]
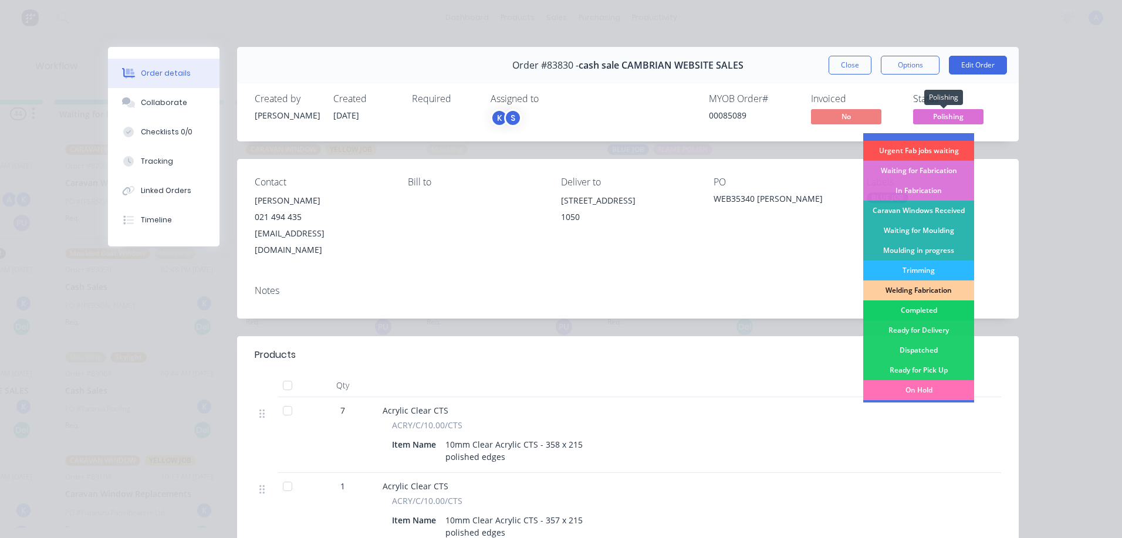
click at [934, 317] on div "Completed" at bounding box center [918, 310] width 111 height 20
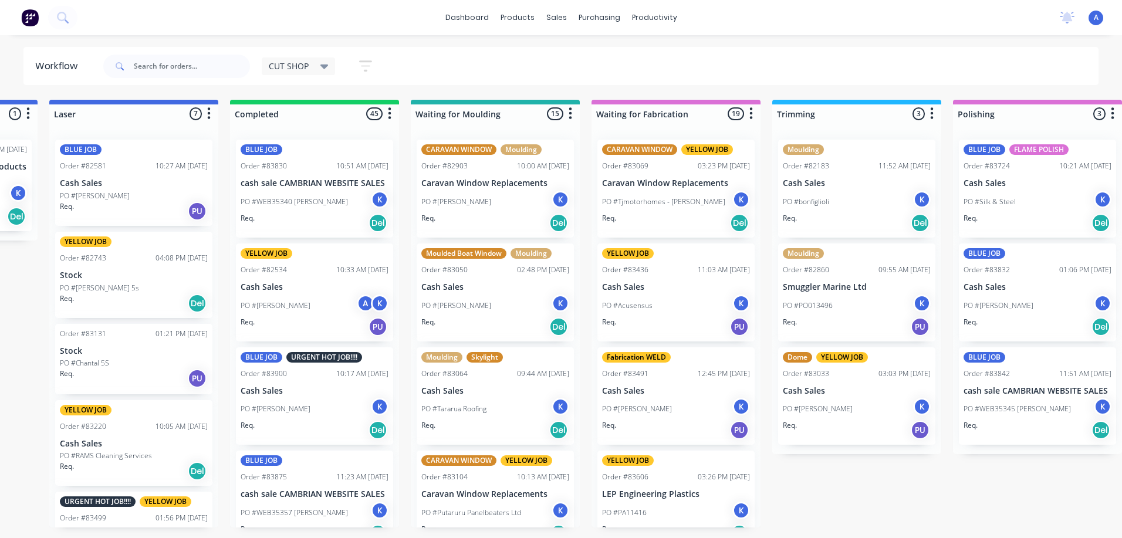
scroll to position [0, 517]
click at [1036, 296] on div "PO #[PERSON_NAME] K" at bounding box center [1038, 305] width 148 height 22
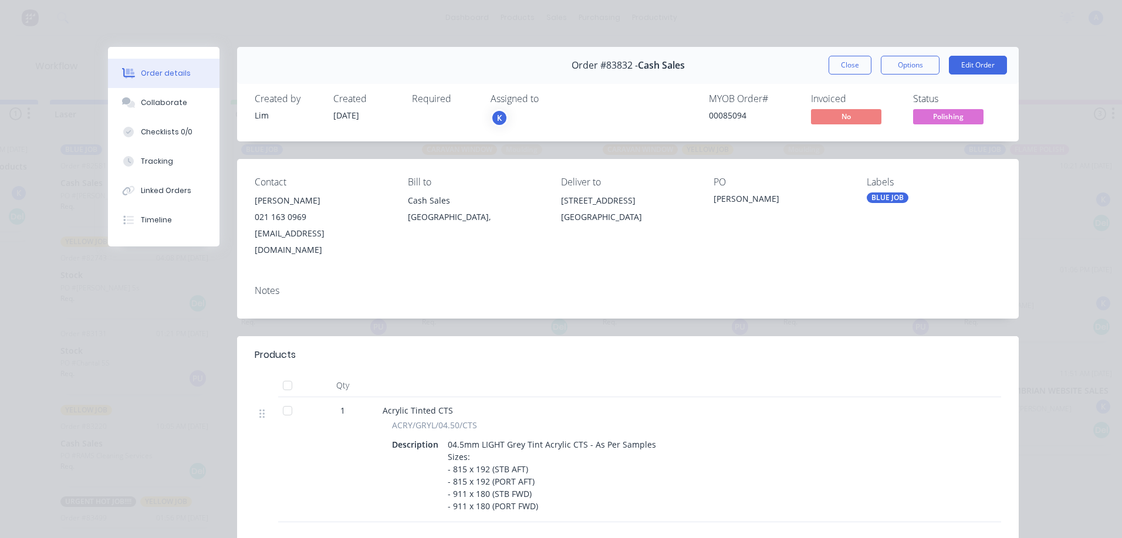
click at [495, 118] on div "K" at bounding box center [499, 118] width 18 height 18
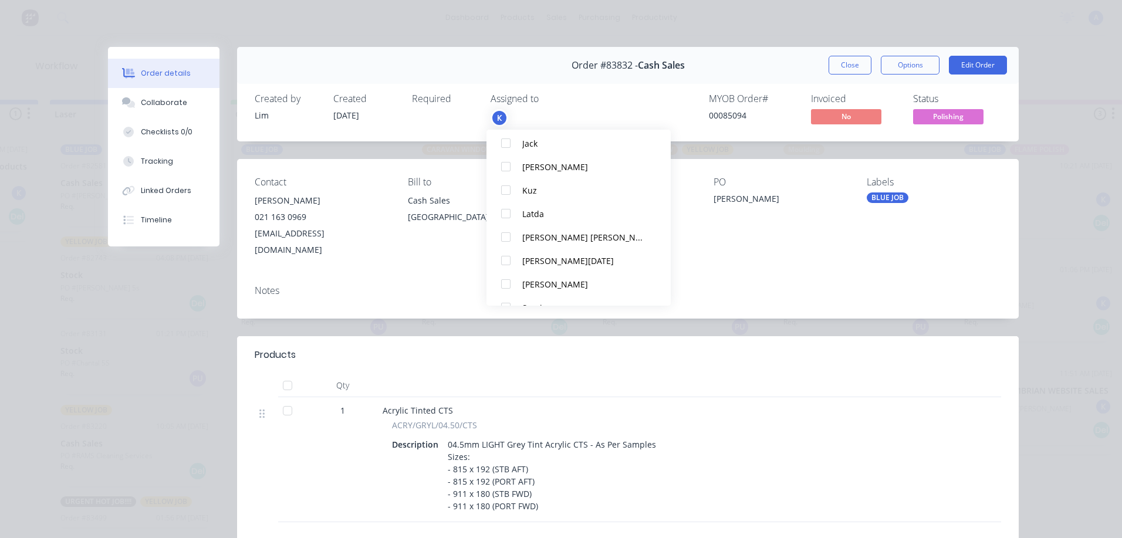
scroll to position [199, 0]
click at [505, 290] on div at bounding box center [505, 287] width 23 height 23
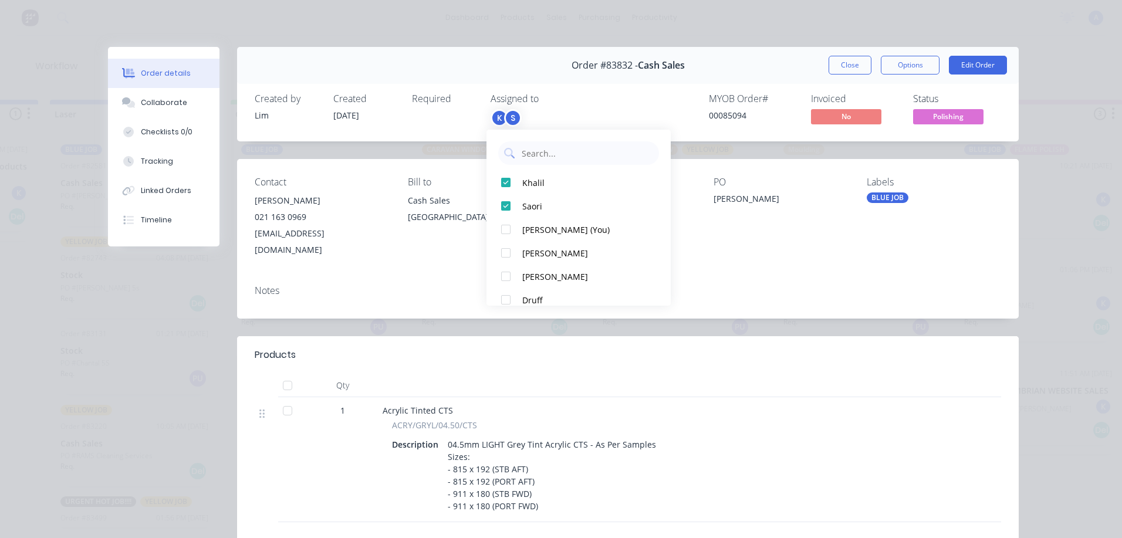
click at [947, 120] on span "Polishing" at bounding box center [948, 116] width 70 height 15
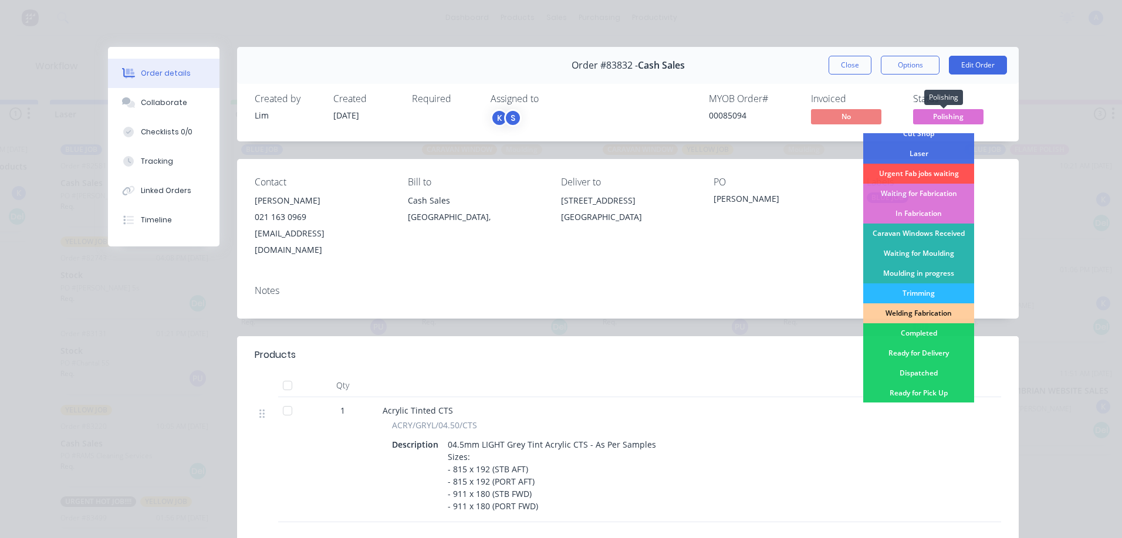
scroll to position [94, 0]
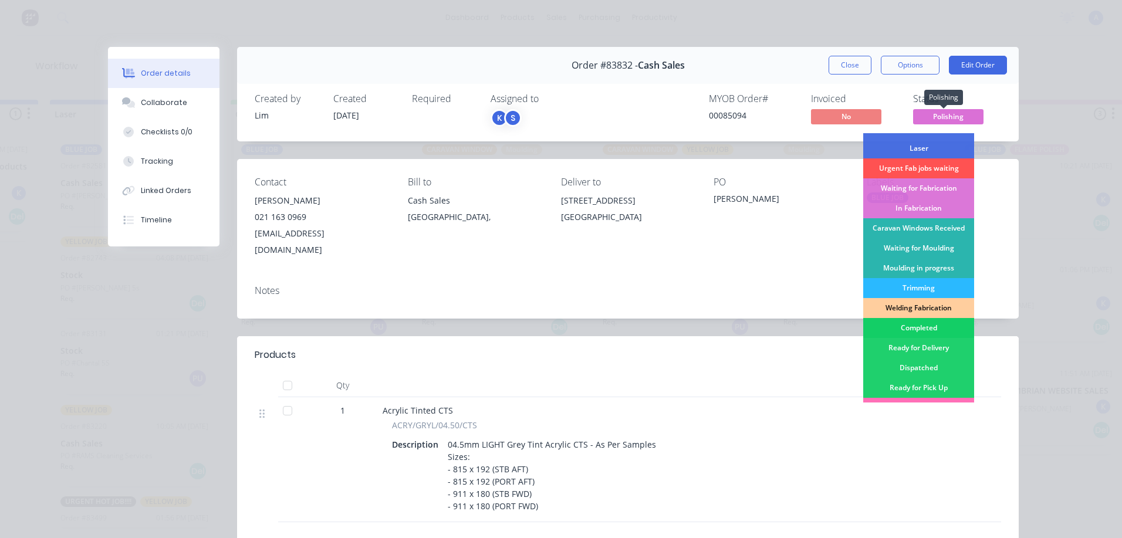
click at [930, 326] on div "Completed" at bounding box center [918, 328] width 111 height 20
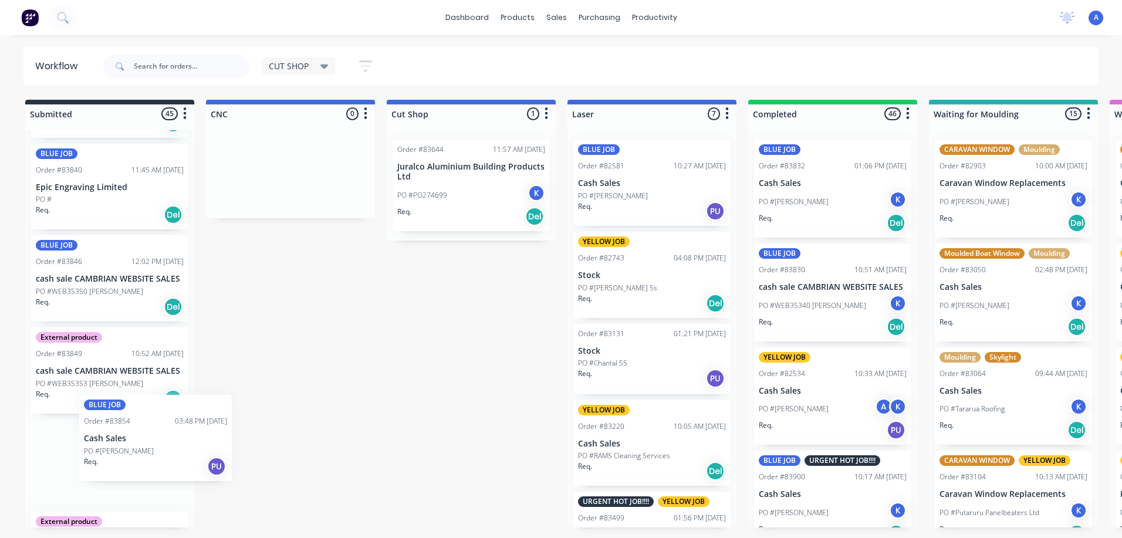
scroll to position [1572, 0]
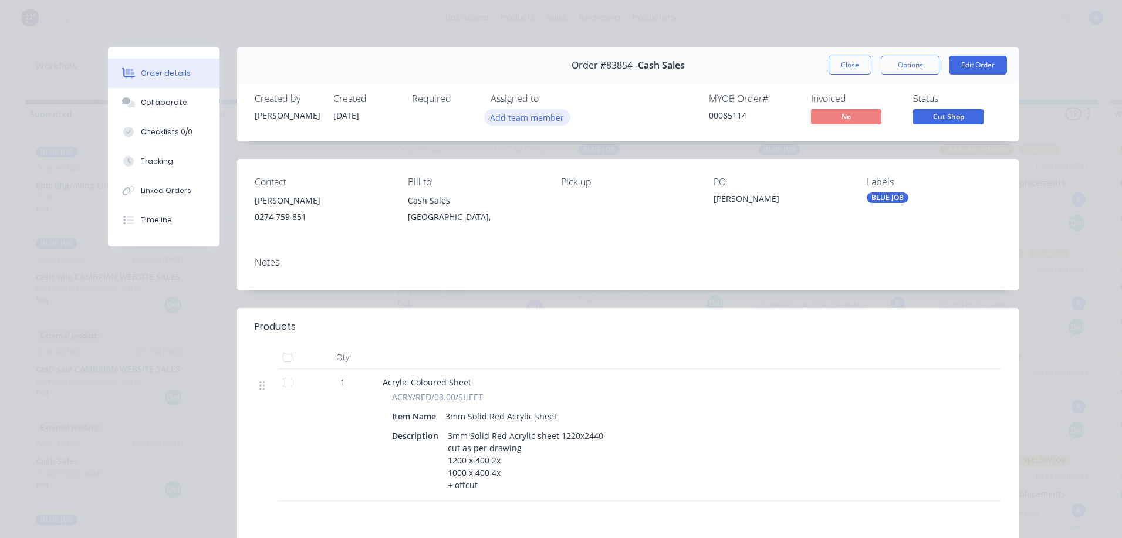
click at [546, 119] on button "Add team member" at bounding box center [527, 117] width 86 height 16
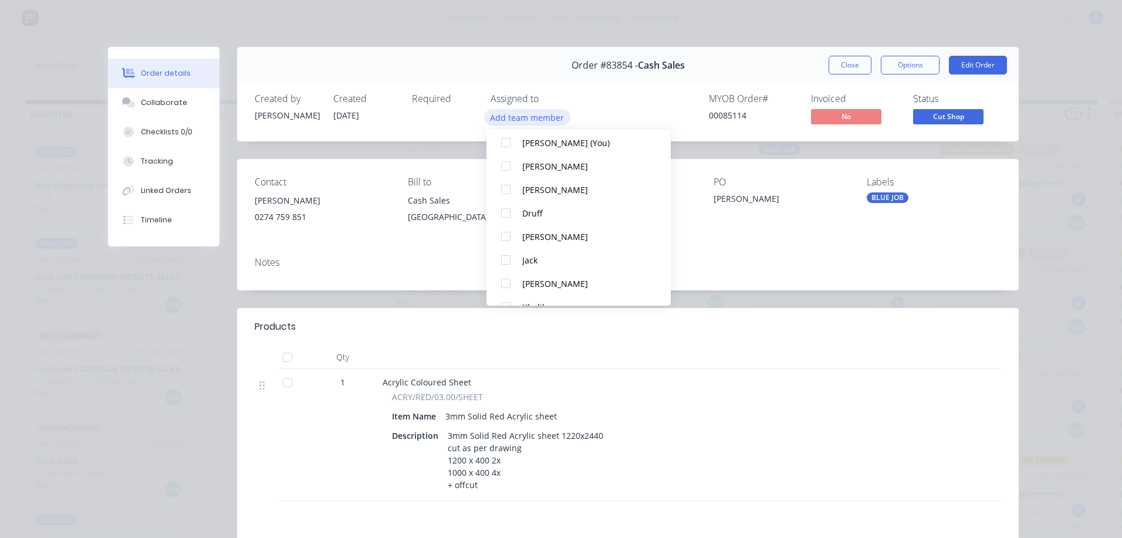
scroll to position [41, 0]
click at [553, 300] on div "Khalil" at bounding box center [584, 306] width 124 height 12
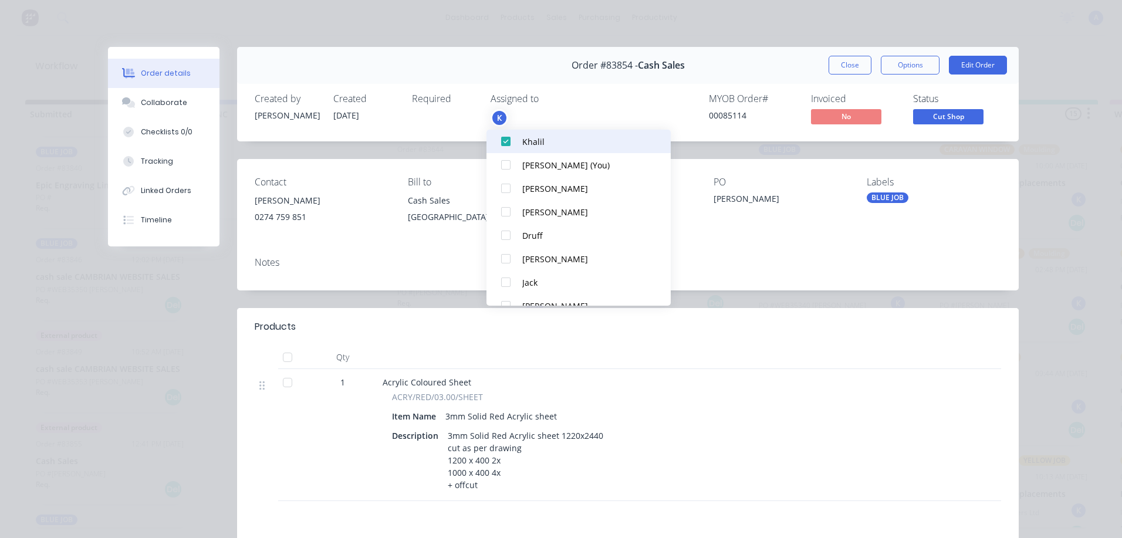
scroll to position [0, 0]
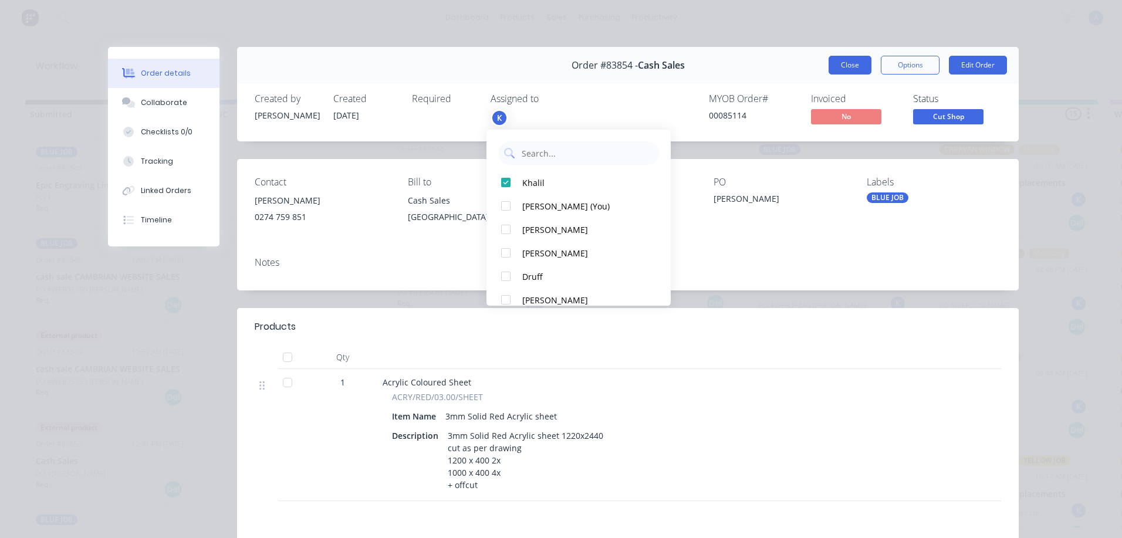
click at [853, 68] on button "Close" at bounding box center [849, 65] width 43 height 19
